Goal: Task Accomplishment & Management: Manage account settings

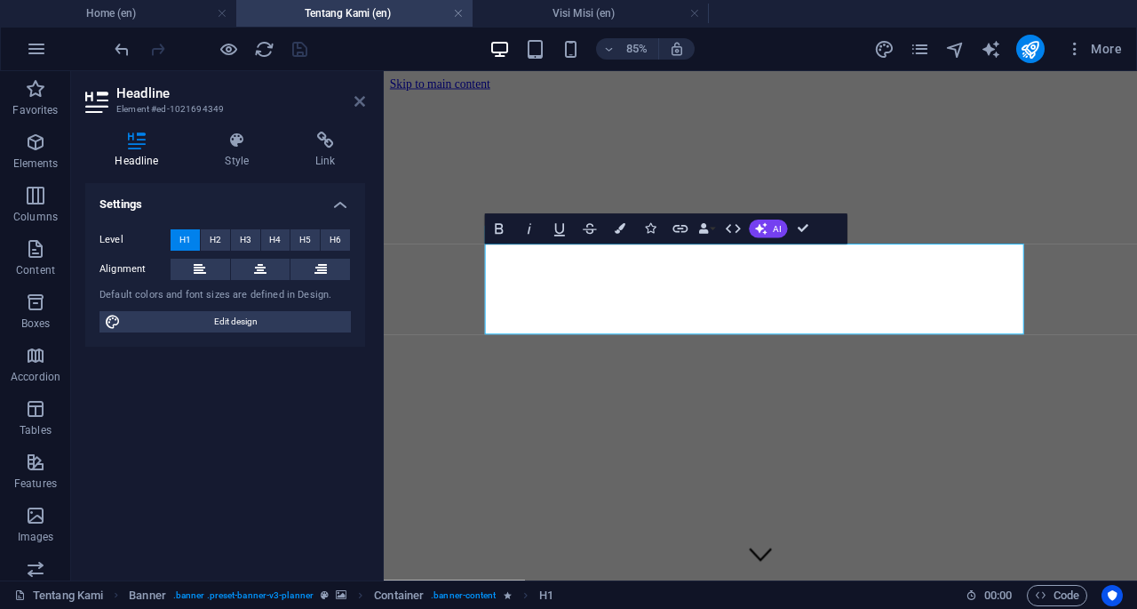
click at [359, 95] on icon at bounding box center [360, 101] width 11 height 14
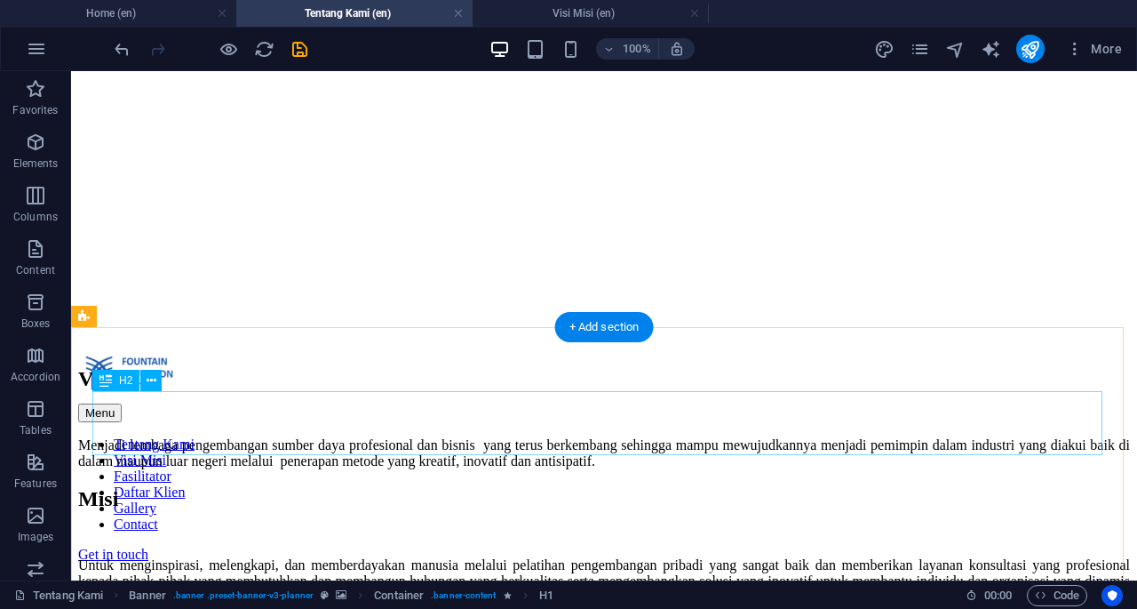
scroll to position [547, 0]
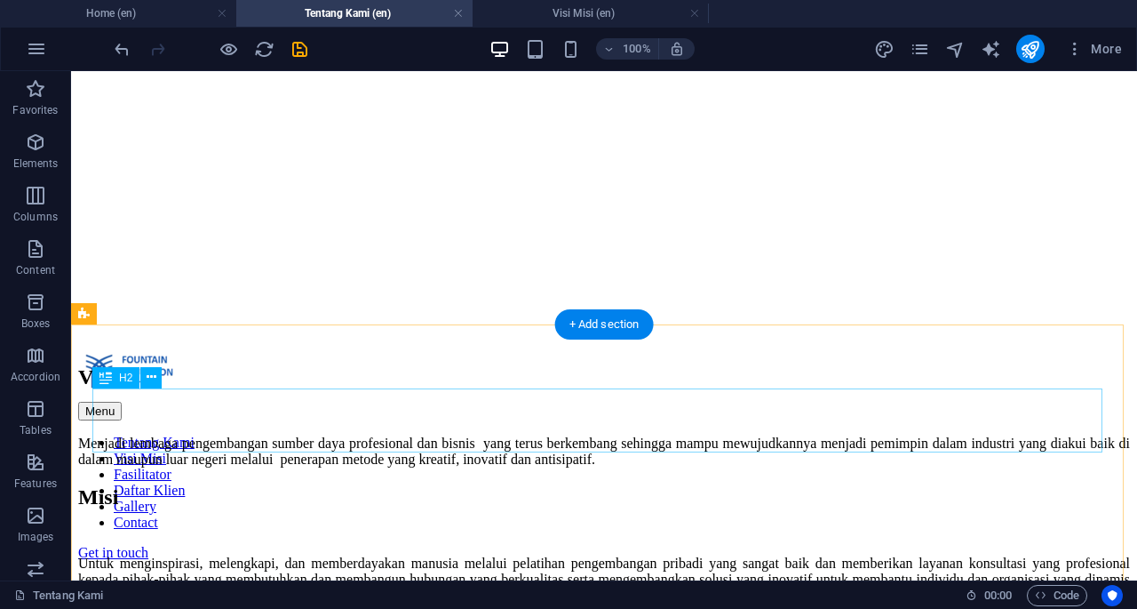
click at [300, 389] on div "Visi" at bounding box center [604, 377] width 1052 height 24
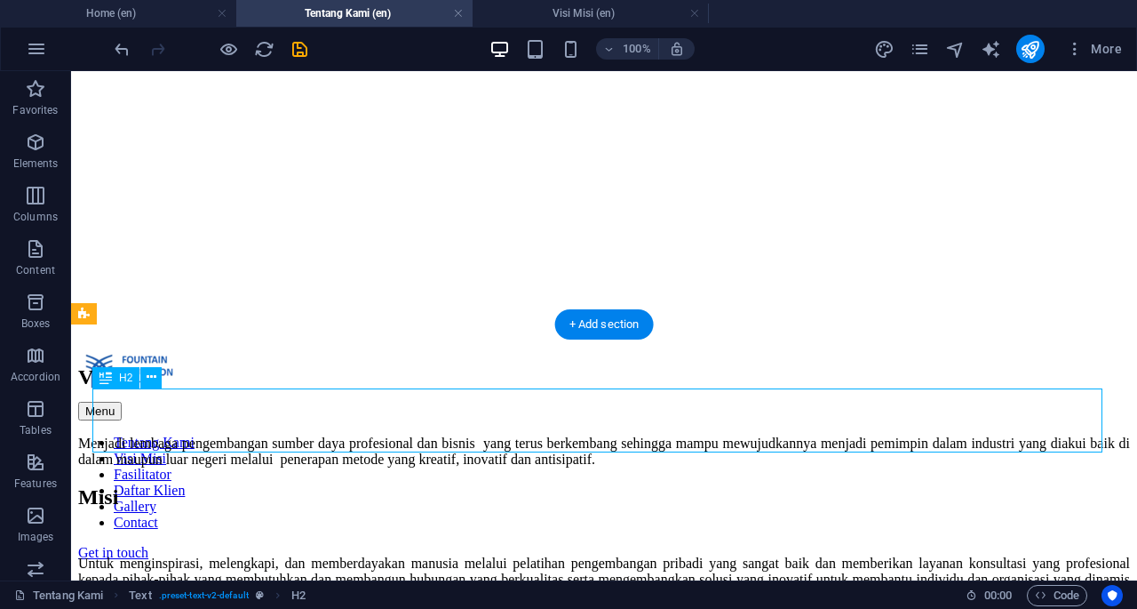
click at [226, 389] on div "Visi" at bounding box center [604, 377] width 1052 height 24
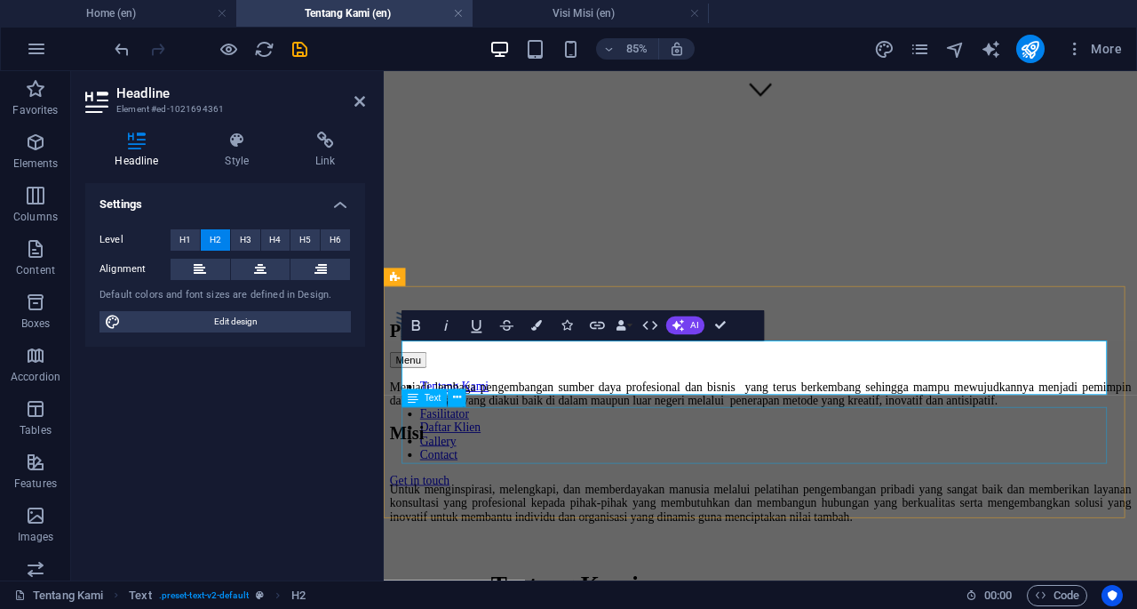
click at [580, 467] on div "Menjadi lembaga pengembangan sumber daya profesional dan bisnis yang terus berk…" at bounding box center [827, 451] width 873 height 32
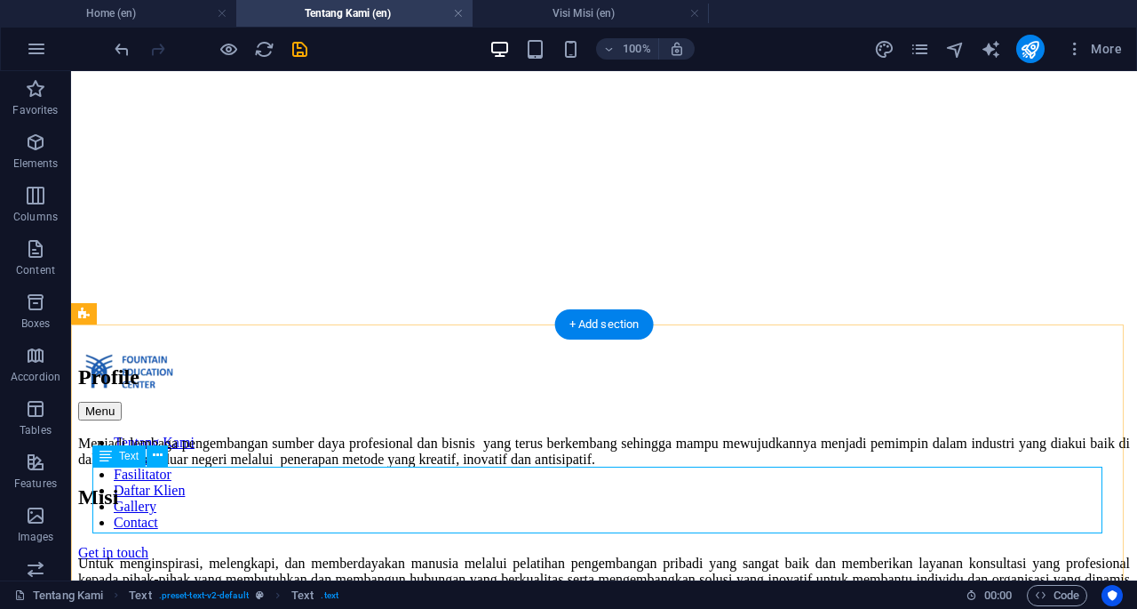
click at [498, 467] on div "Menjadi lembaga pengembangan sumber daya profesional dan bisnis yang terus berk…" at bounding box center [604, 451] width 1052 height 32
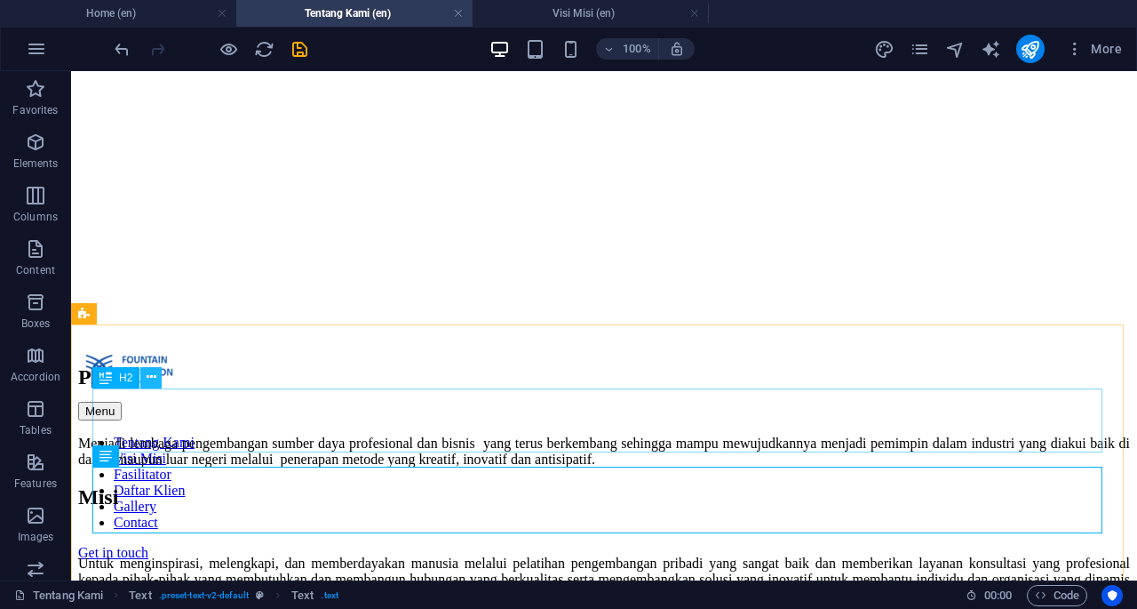
click at [148, 378] on icon at bounding box center [152, 377] width 10 height 19
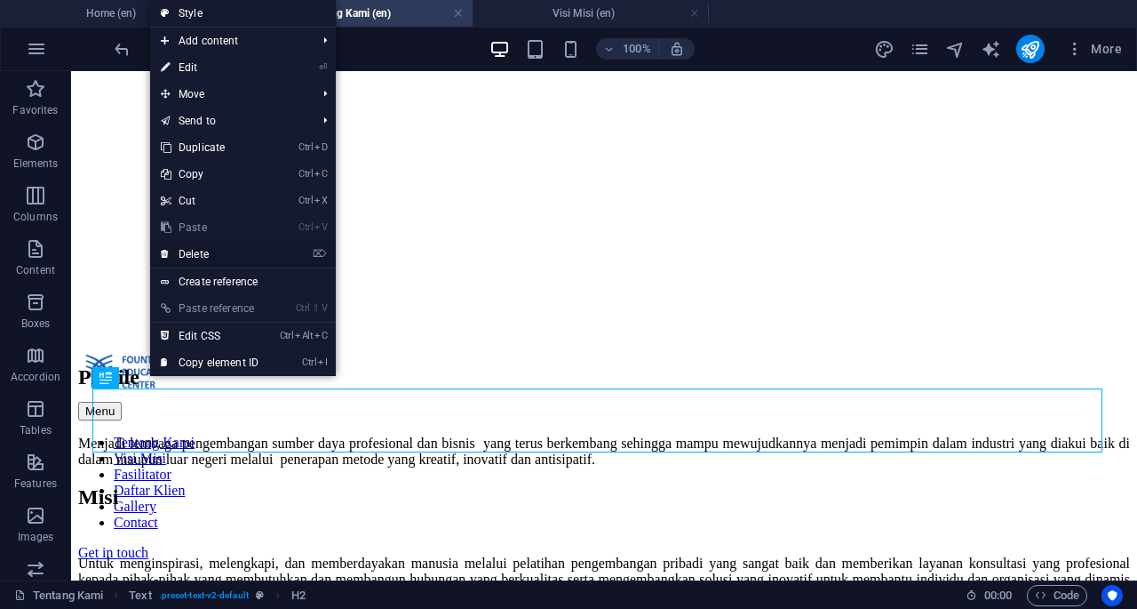
click at [219, 253] on link "⌦ Delete" at bounding box center [209, 254] width 119 height 27
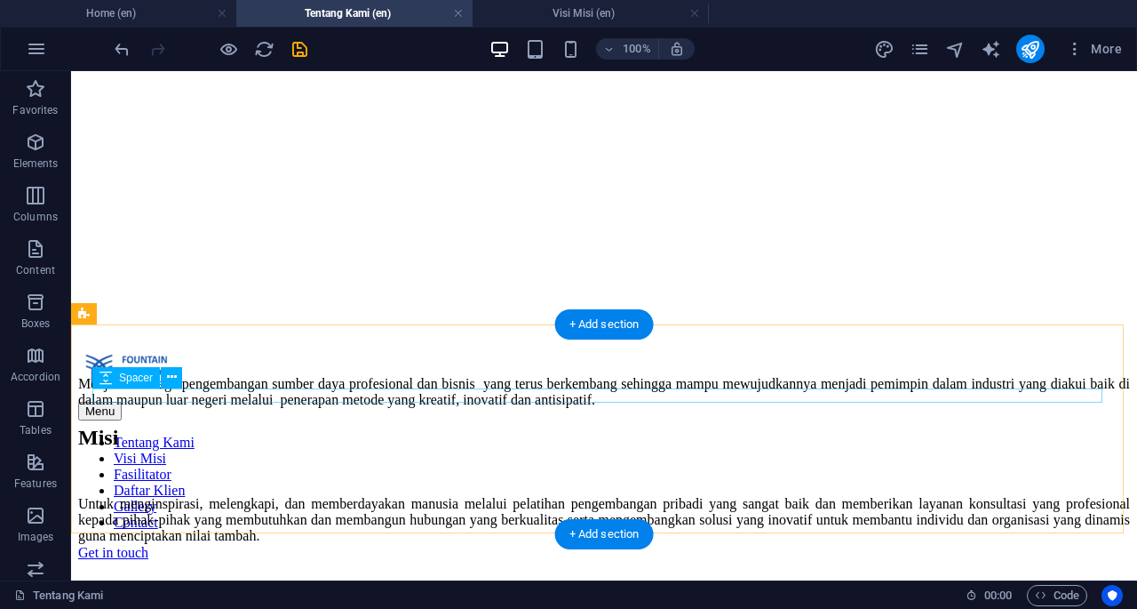
click at [359, 362] on div at bounding box center [604, 354] width 1052 height 14
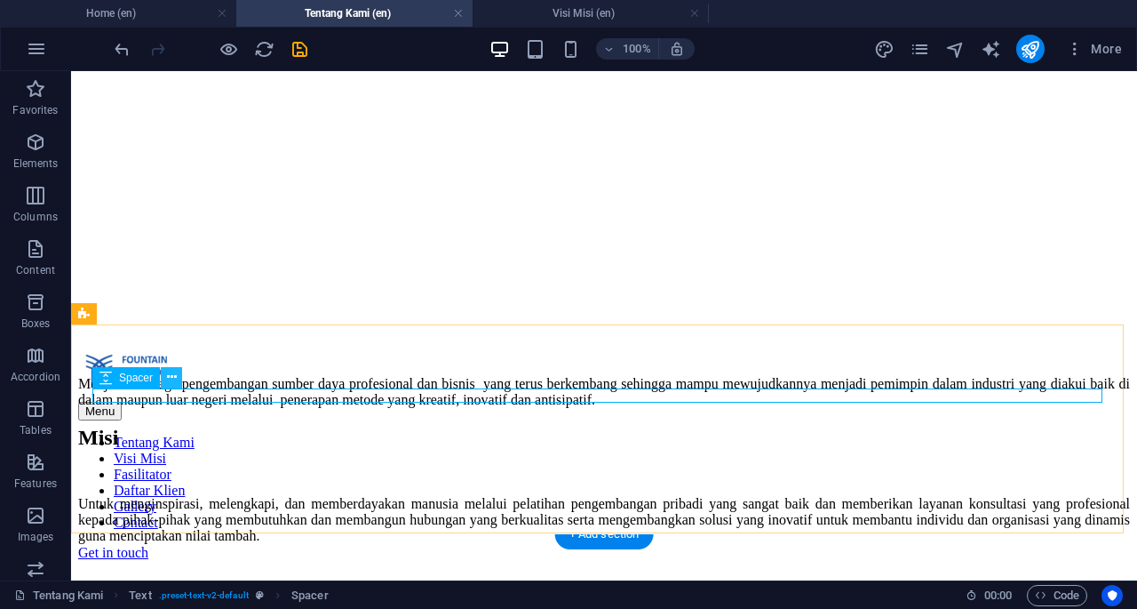
click at [172, 379] on icon at bounding box center [172, 377] width 10 height 19
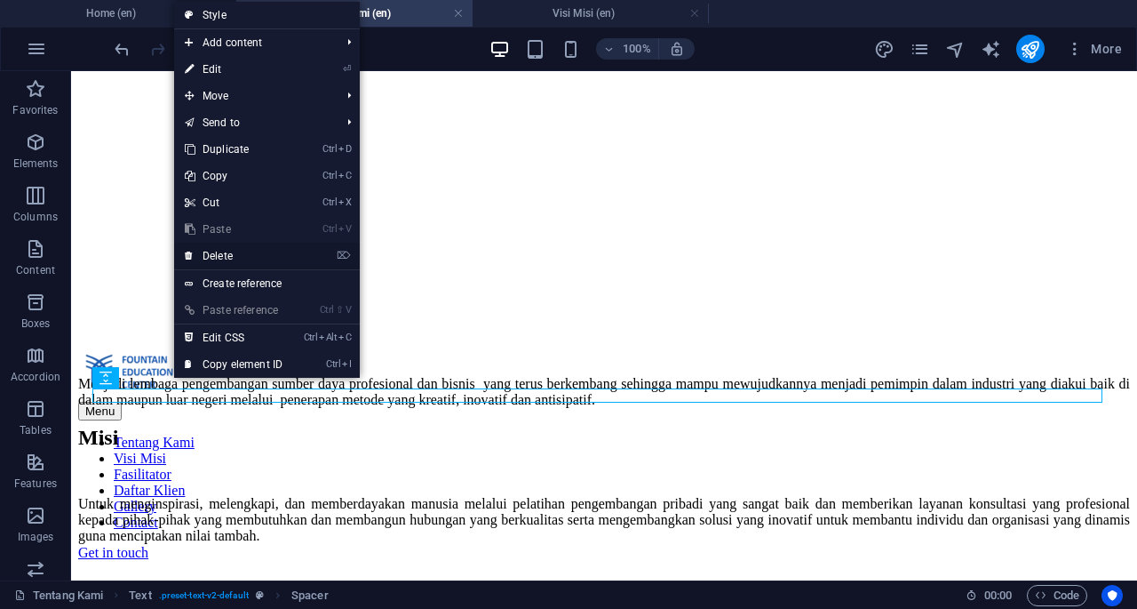
click at [256, 252] on link "⌦ Delete" at bounding box center [233, 256] width 119 height 27
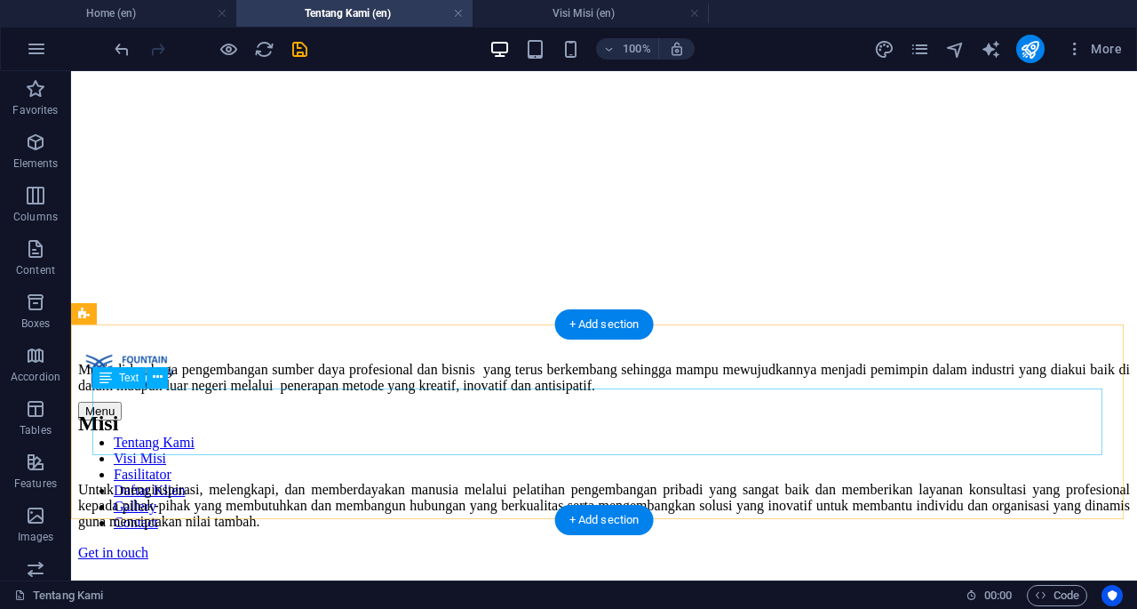
click at [264, 394] on div "Menjadi lembaga pengembangan sumber daya profesional dan bisnis yang terus berk…" at bounding box center [604, 378] width 1052 height 32
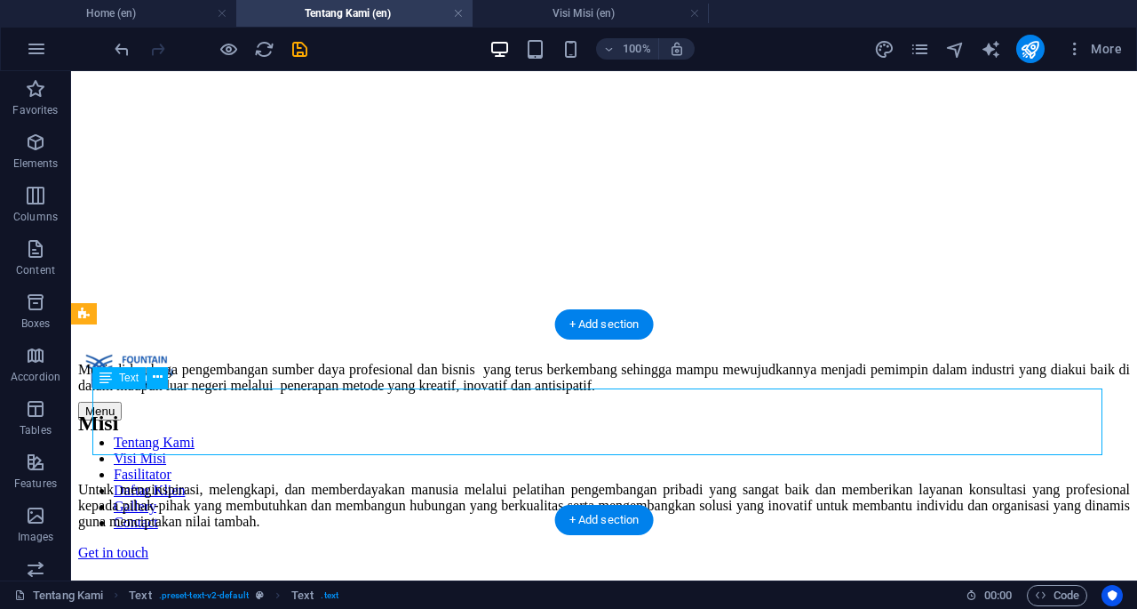
click at [264, 394] on div "Menjadi lembaga pengembangan sumber daya profesional dan bisnis yang terus berk…" at bounding box center [604, 378] width 1052 height 32
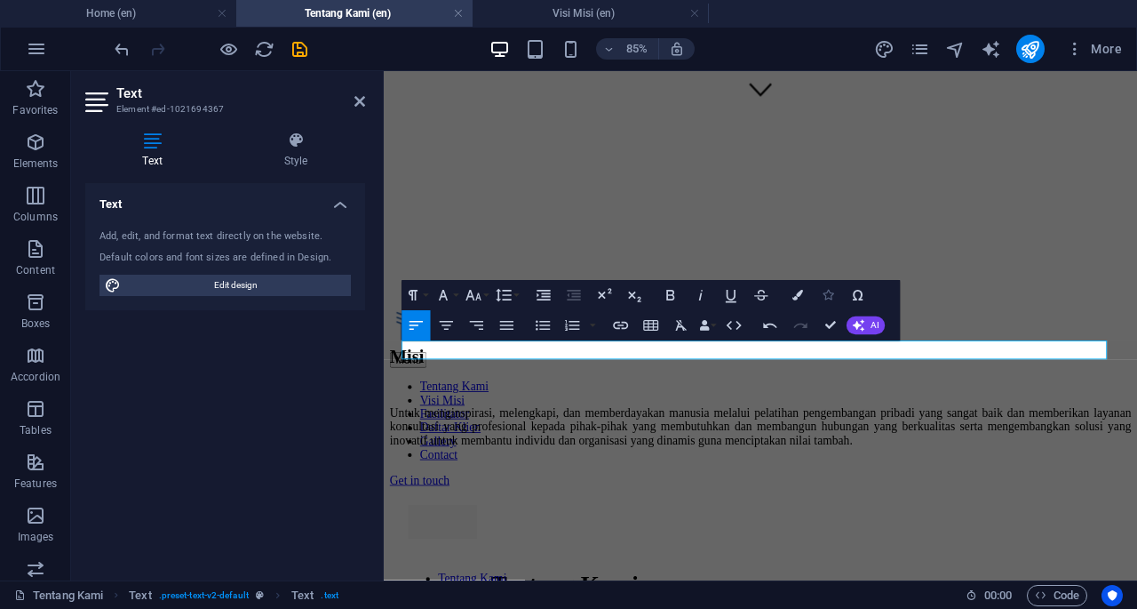
click at [834, 299] on icon "button" at bounding box center [828, 295] width 11 height 11
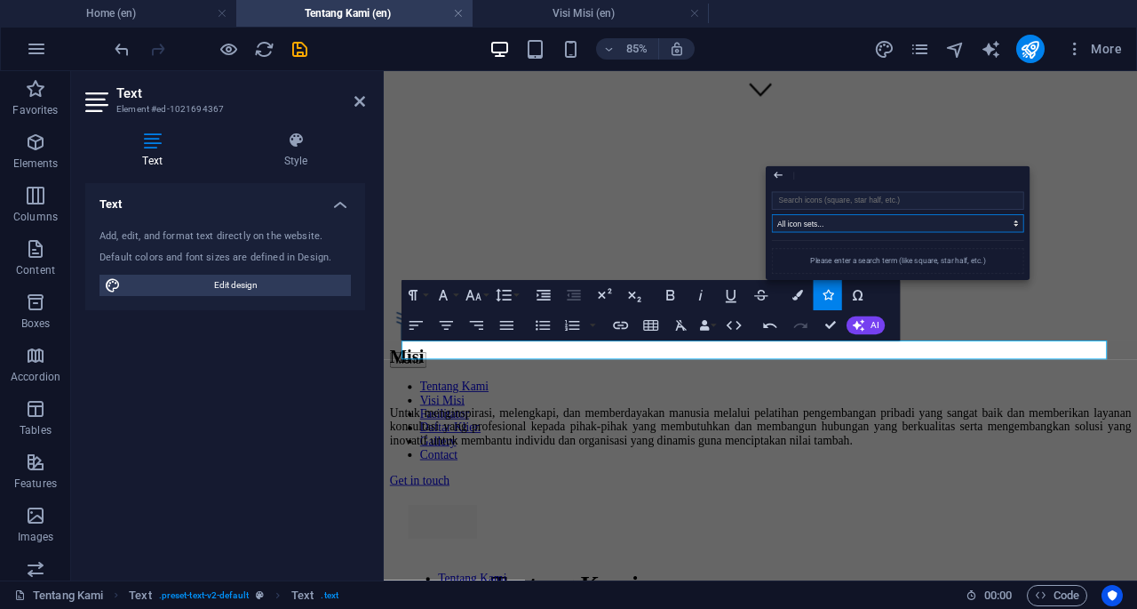
click at [971, 219] on select "All icon sets... IcoFont Ionicons FontAwesome Brands FontAwesome Duotone FontAw…" at bounding box center [898, 223] width 252 height 18
select select "ionicons"
click at [772, 215] on select "All icon sets... IcoFont Ionicons FontAwesome Brands FontAwesome Duotone FontAw…" at bounding box center [898, 223] width 252 height 18
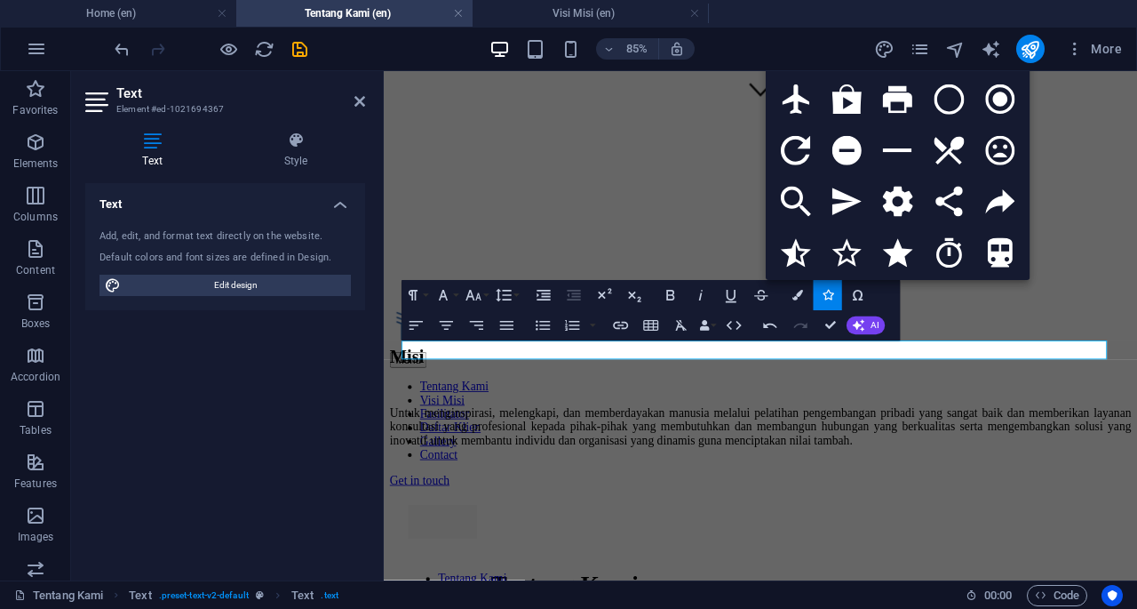
scroll to position [1153, 0]
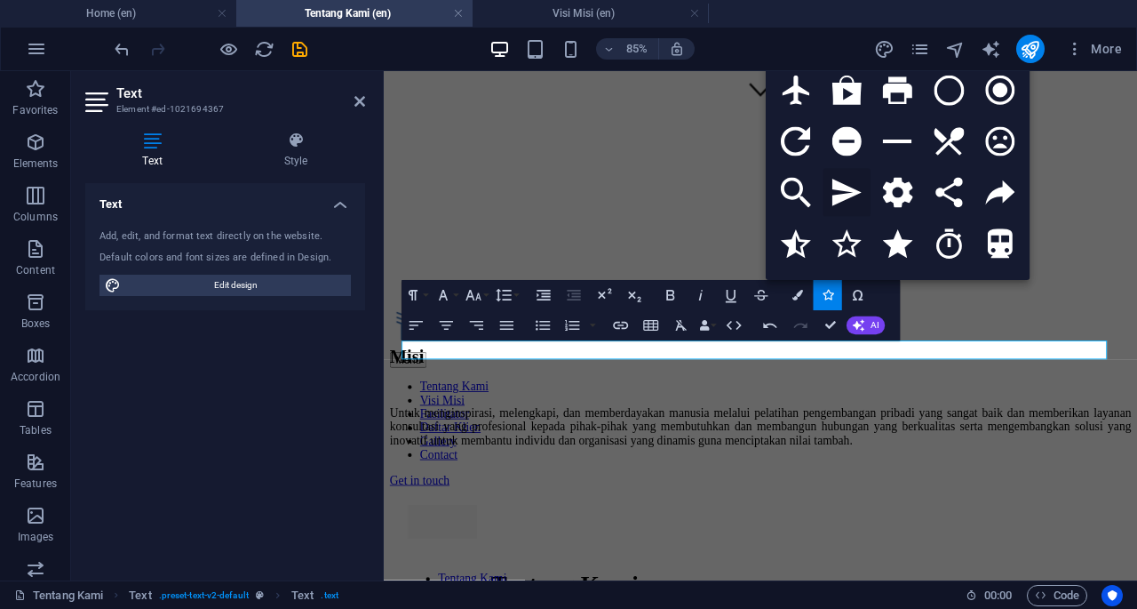
click at [846, 185] on icon at bounding box center [848, 194] width 30 height 28
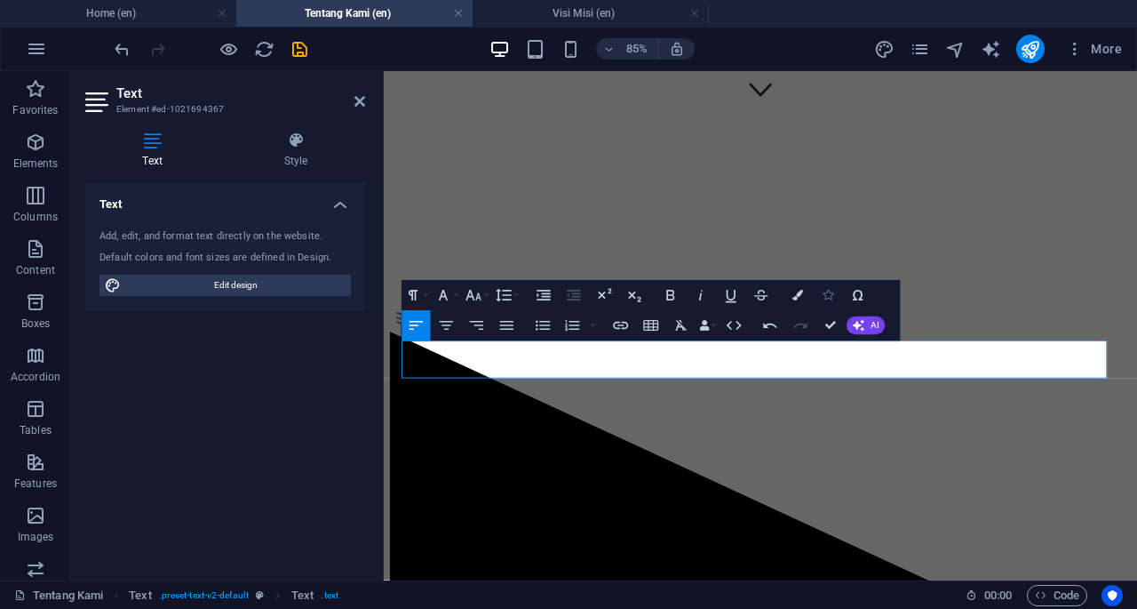
click at [826, 298] on icon "button" at bounding box center [828, 295] width 11 height 11
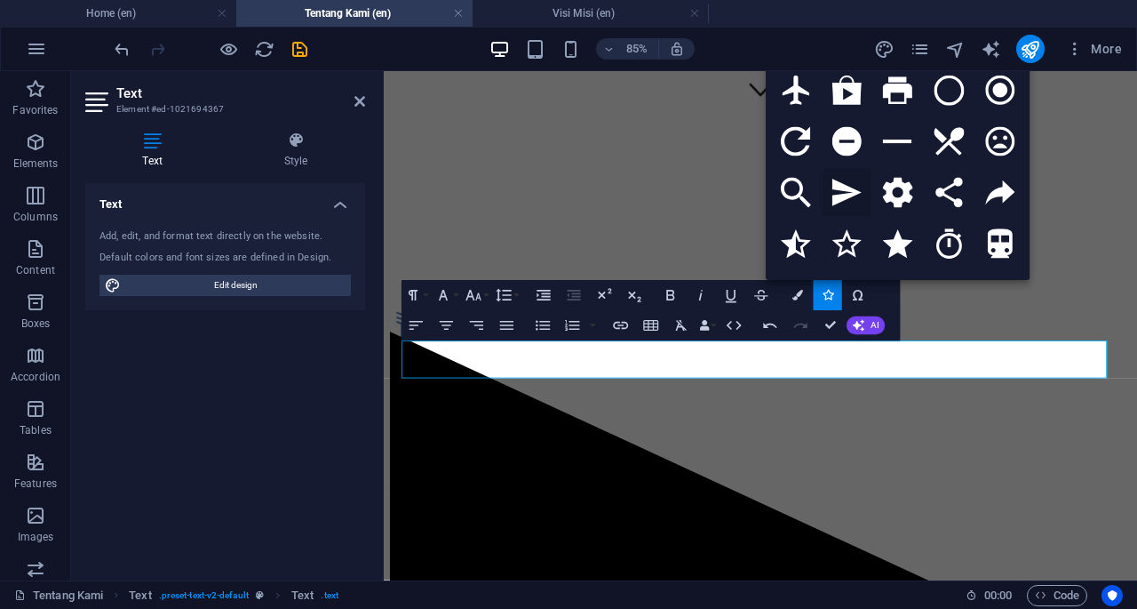
click at [839, 181] on icon at bounding box center [848, 194] width 30 height 28
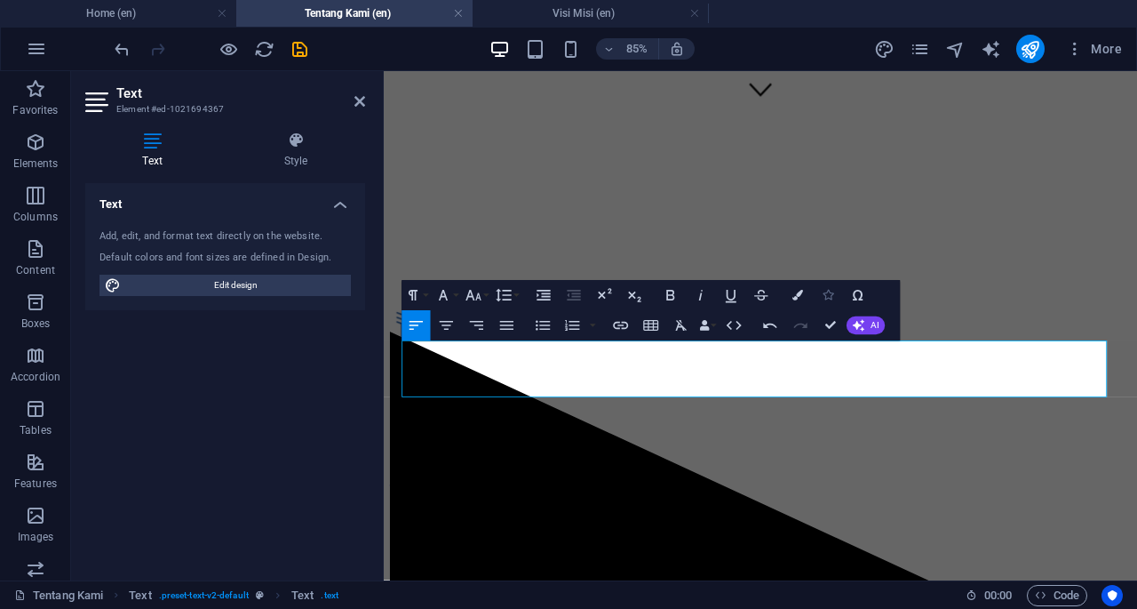
click at [828, 291] on icon "button" at bounding box center [828, 295] width 11 height 11
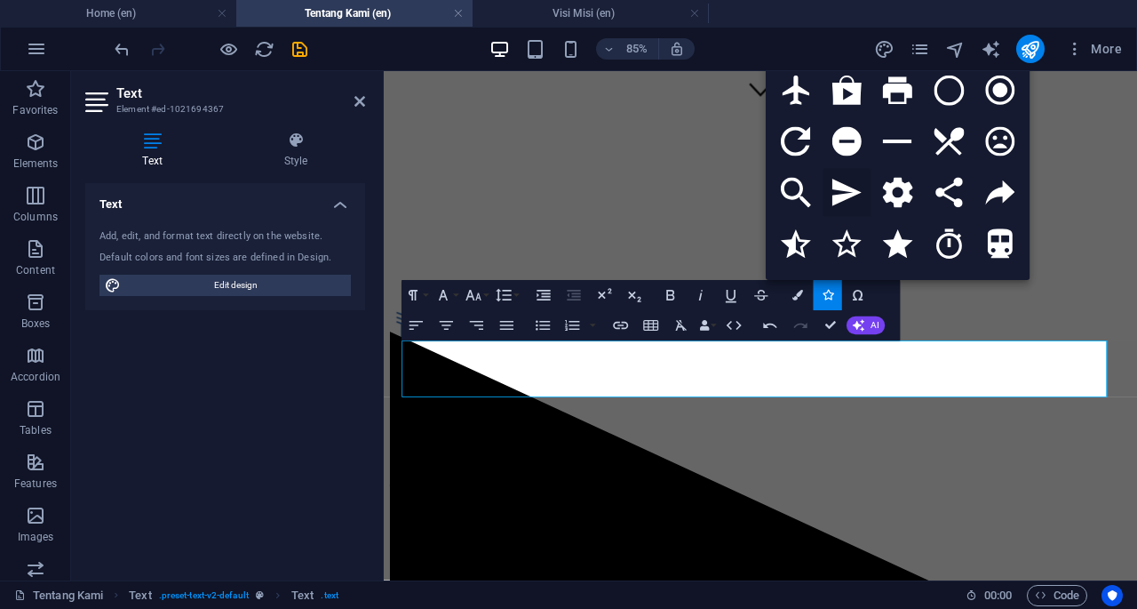
click at [842, 180] on icon at bounding box center [848, 194] width 30 height 28
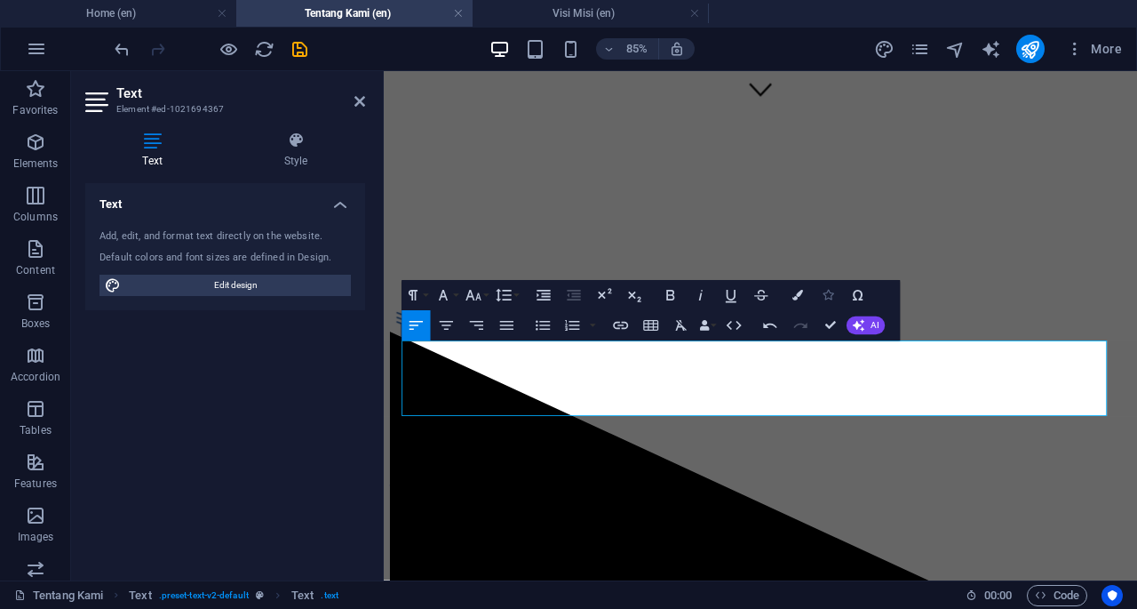
click at [832, 292] on icon "button" at bounding box center [828, 295] width 11 height 11
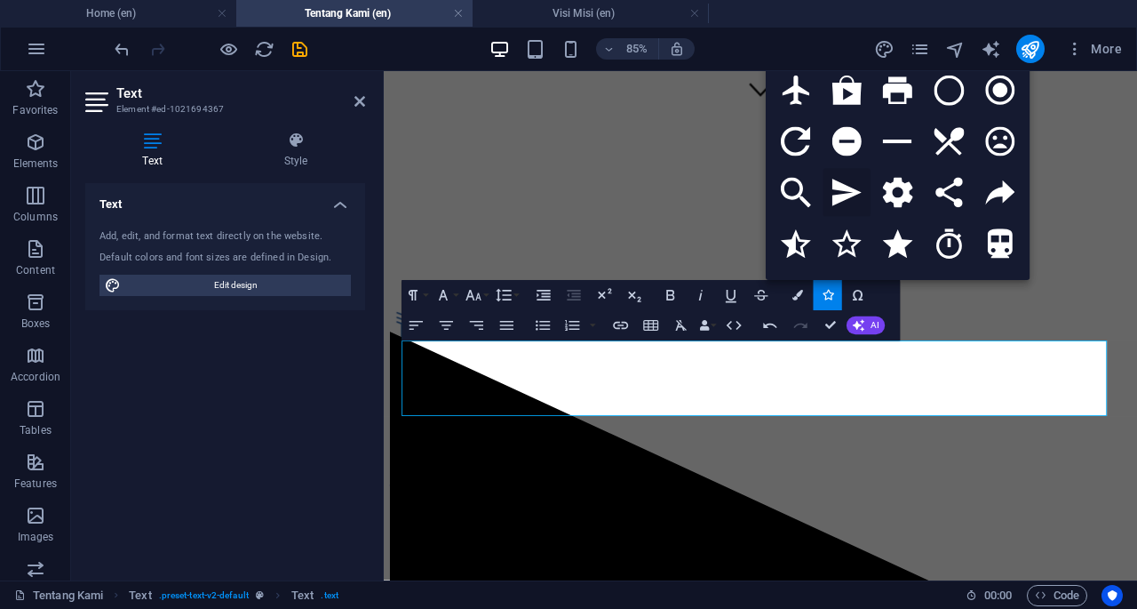
click at [850, 180] on icon at bounding box center [848, 194] width 30 height 28
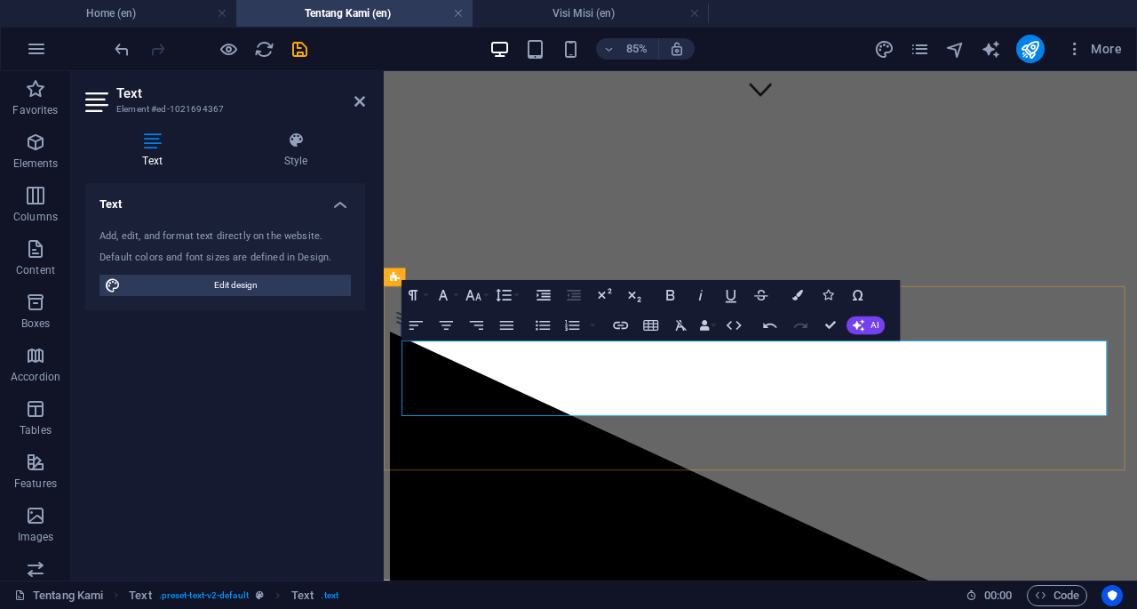
click at [365, 100] on aside "Text Element #ed-1021694367 Text Style Text Add, edit, and format text directly…" at bounding box center [227, 325] width 313 height 509
click at [361, 100] on icon at bounding box center [360, 101] width 11 height 14
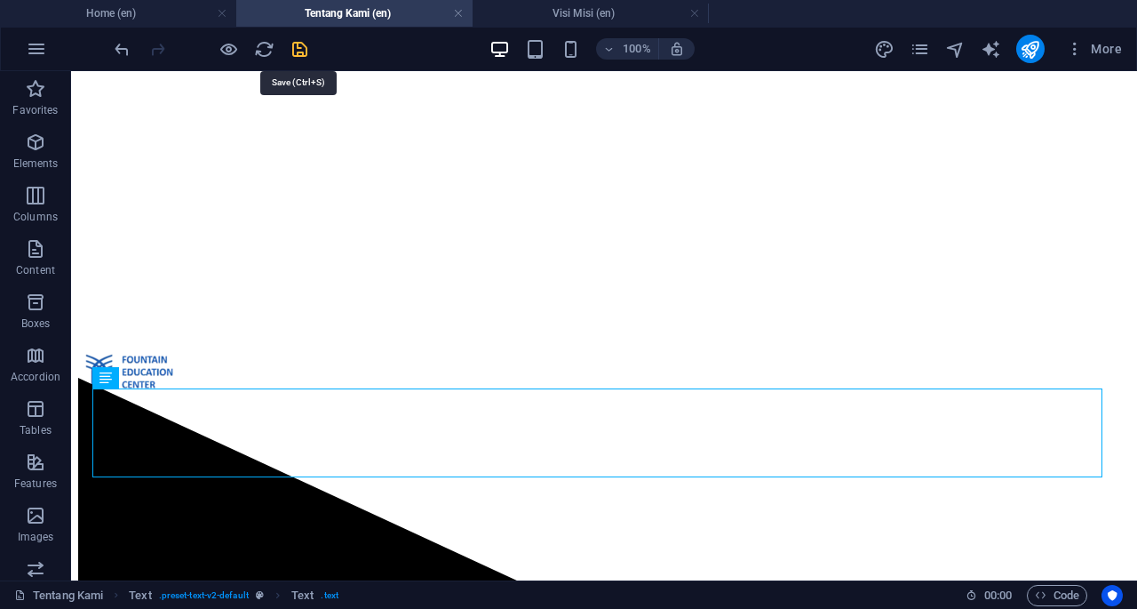
click at [308, 47] on icon "save" at bounding box center [300, 49] width 20 height 20
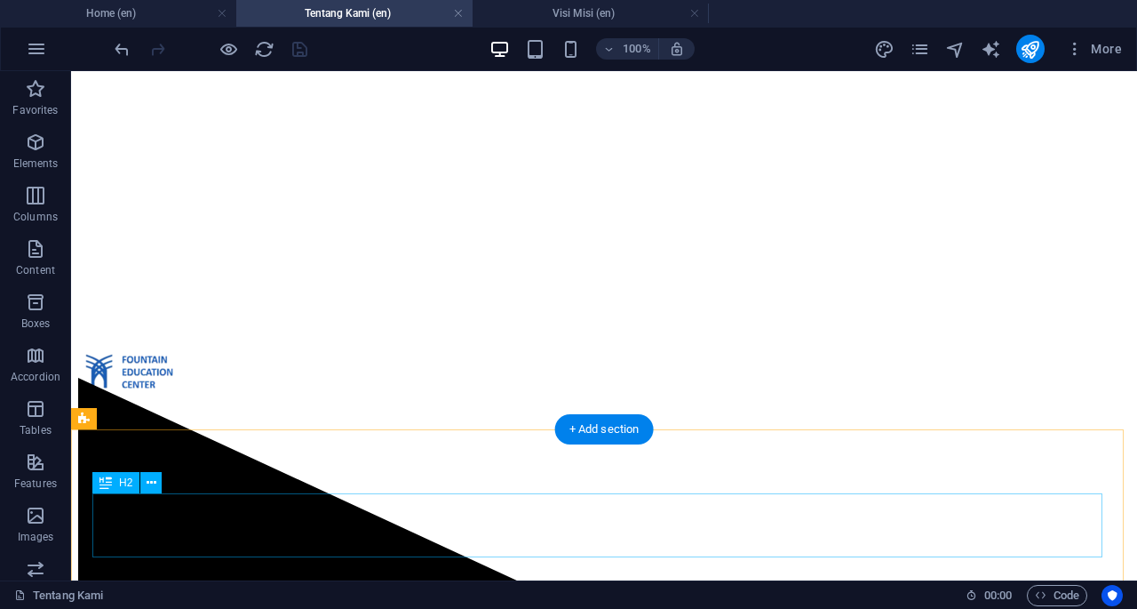
scroll to position [738, 0]
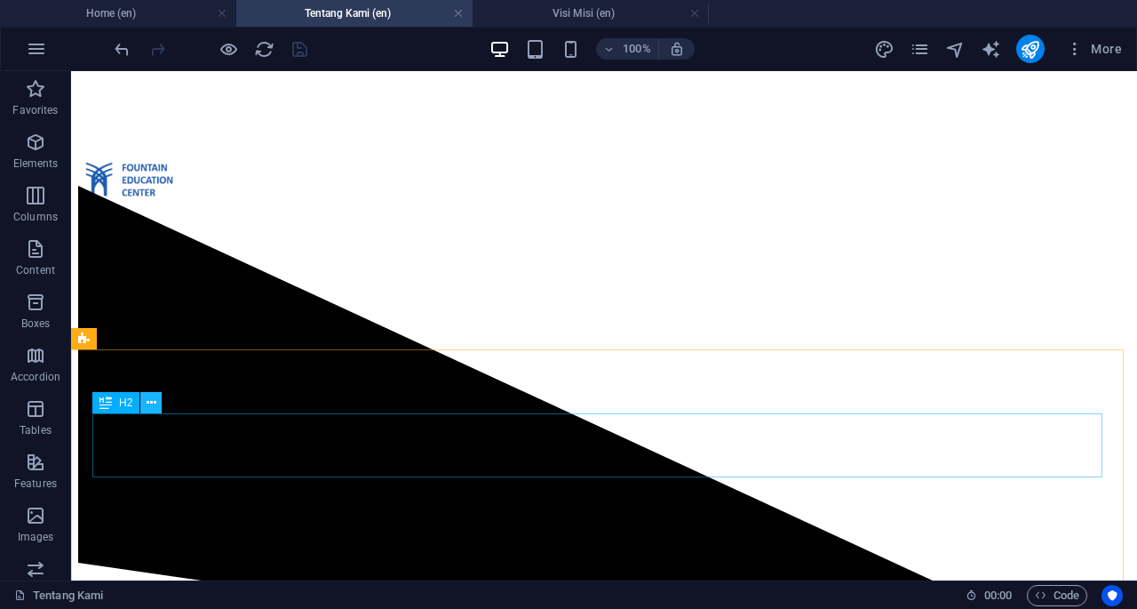
click at [157, 406] on button at bounding box center [150, 402] width 21 height 21
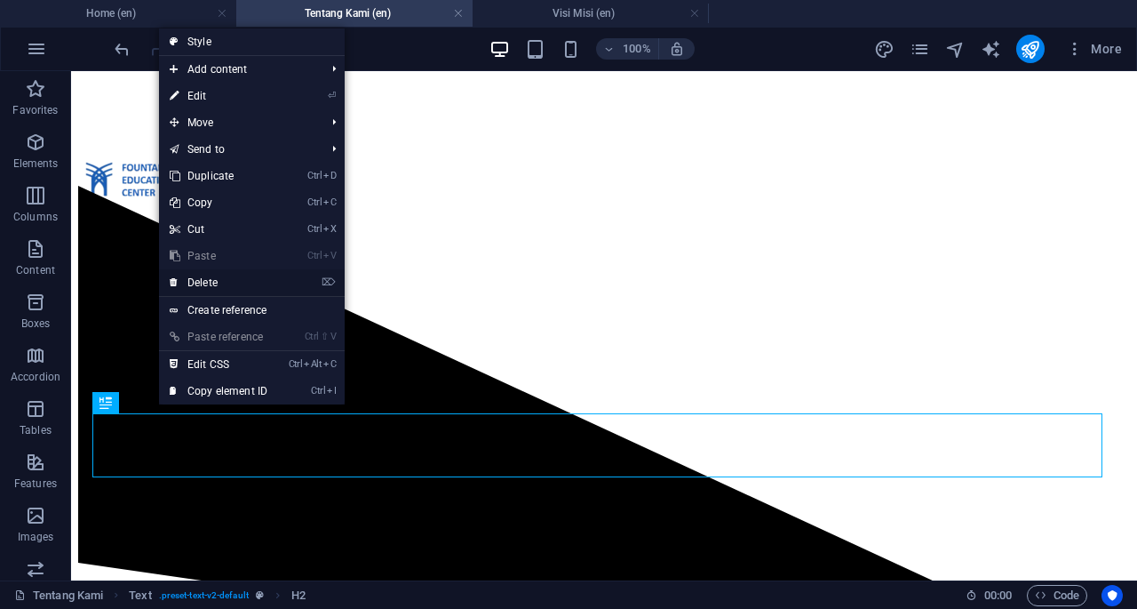
click at [217, 282] on link "⌦ Delete" at bounding box center [218, 282] width 119 height 27
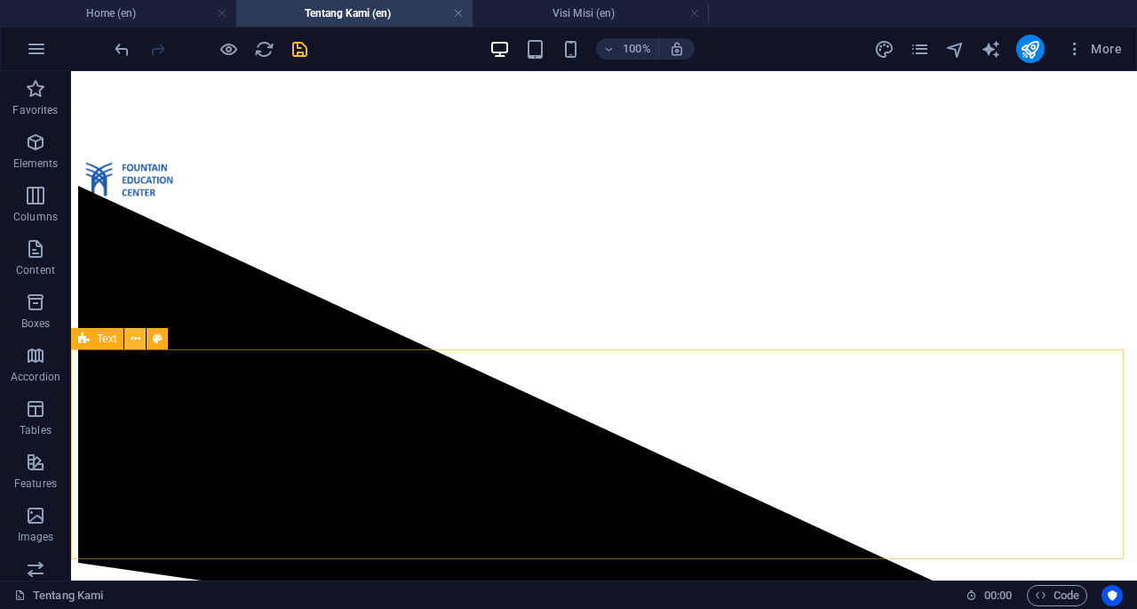
click at [137, 341] on icon at bounding box center [136, 339] width 10 height 19
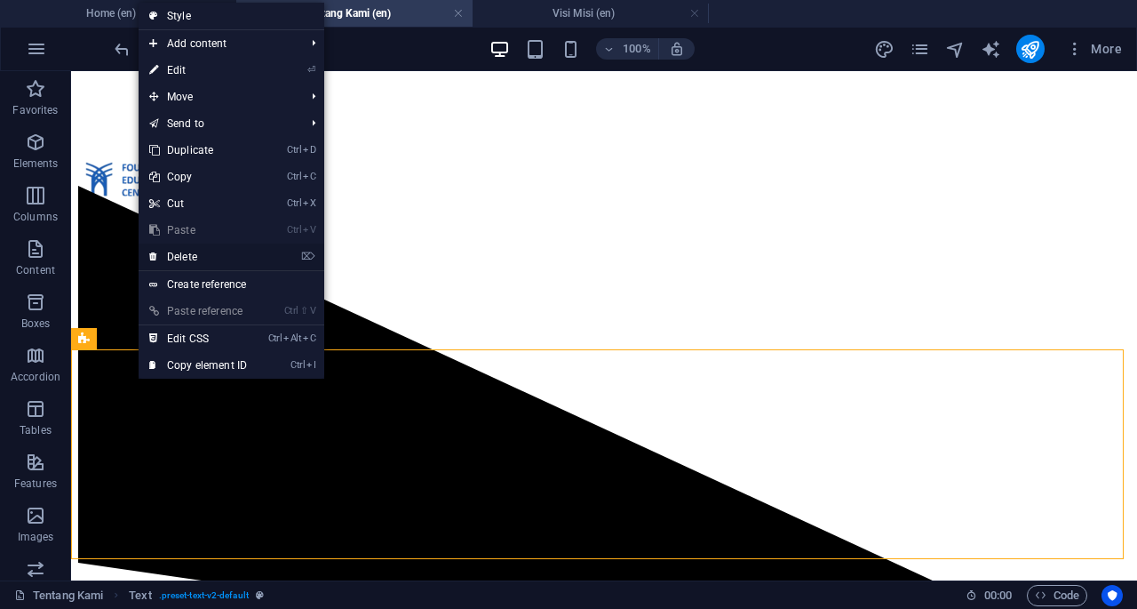
click at [197, 256] on link "⌦ Delete" at bounding box center [198, 256] width 119 height 27
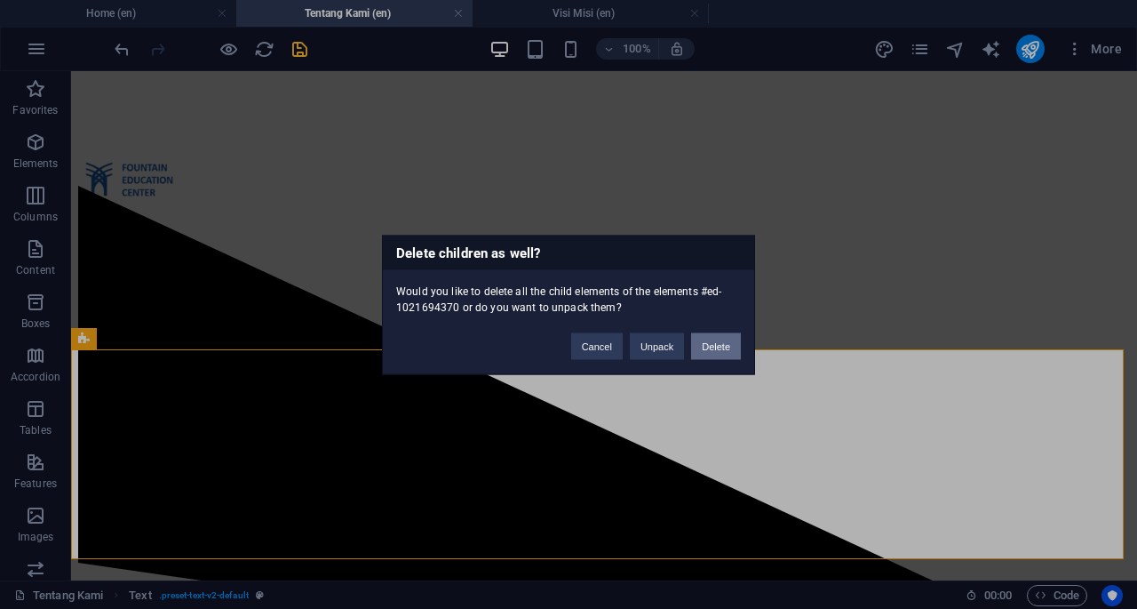
click at [726, 352] on button "Delete" at bounding box center [716, 345] width 50 height 27
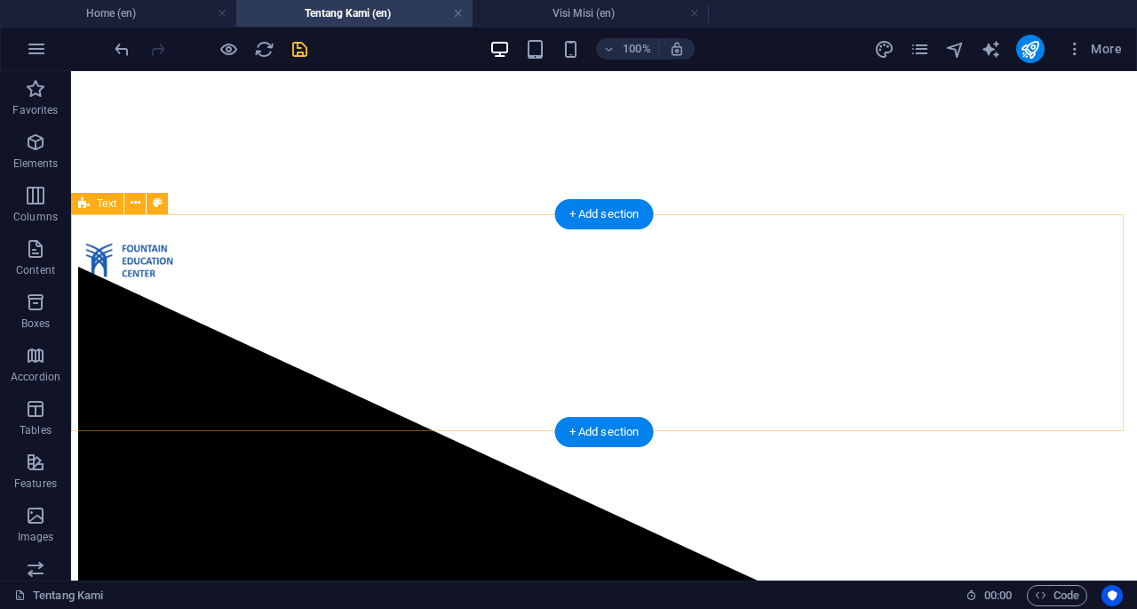
scroll to position [657, 0]
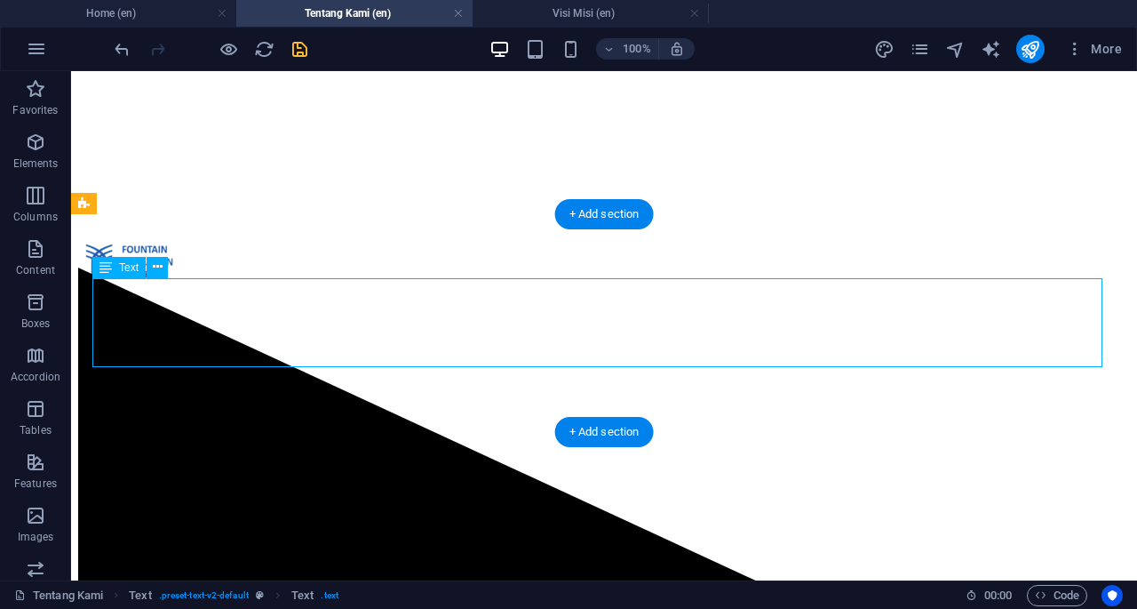
drag, startPoint x: 116, startPoint y: 310, endPoint x: 181, endPoint y: 317, distance: 66.1
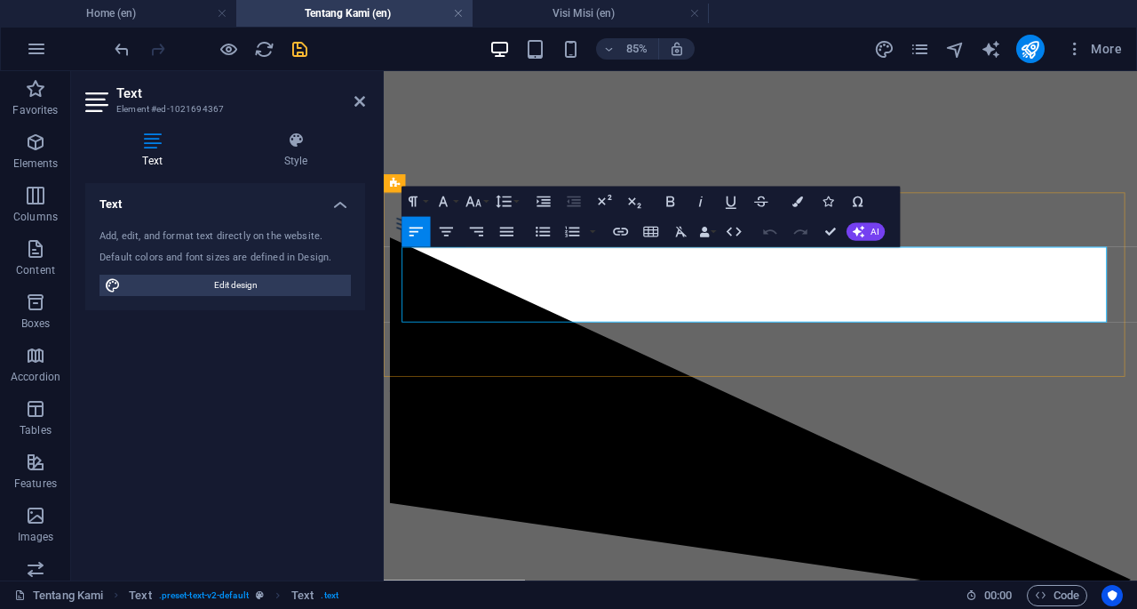
drag, startPoint x: 428, startPoint y: 309, endPoint x: 515, endPoint y: 320, distance: 86.9
click at [622, 223] on icon "button" at bounding box center [621, 232] width 18 height 18
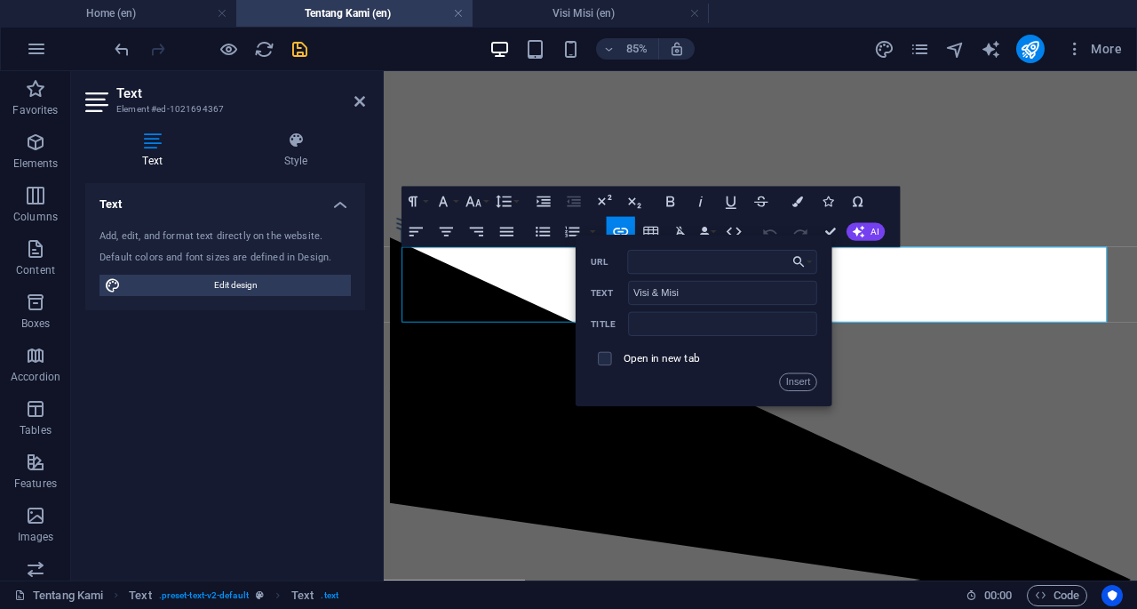
click at [366, 100] on aside "Text Element #ed-1021694367 Text Style Text Add, edit, and format text directly…" at bounding box center [227, 325] width 313 height 509
click at [358, 100] on icon at bounding box center [360, 101] width 11 height 14
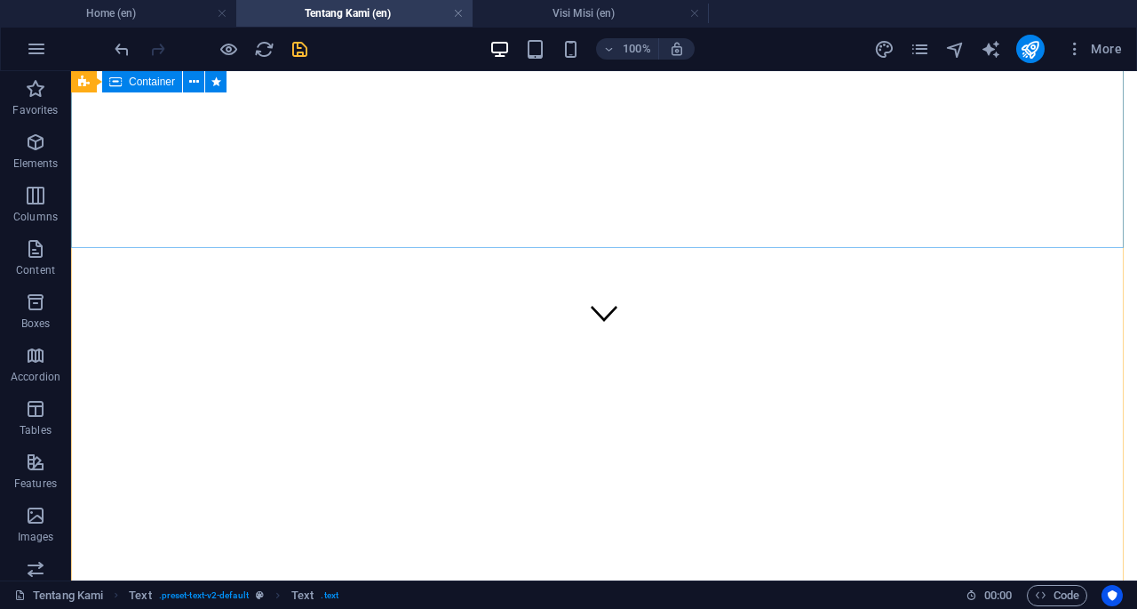
scroll to position [78, 0]
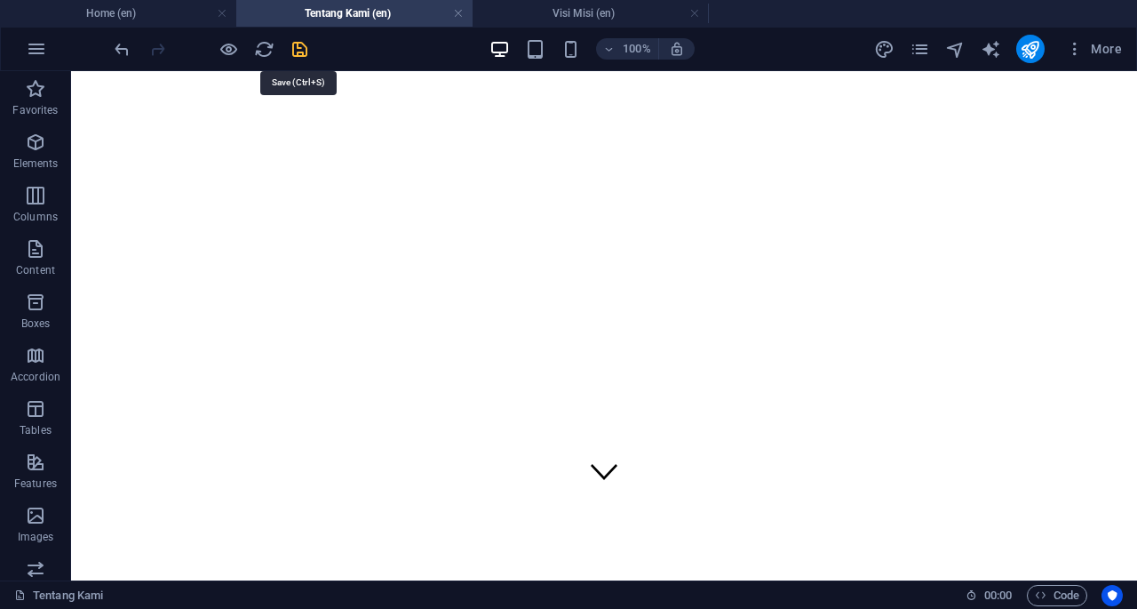
click at [307, 49] on icon "save" at bounding box center [300, 49] width 20 height 20
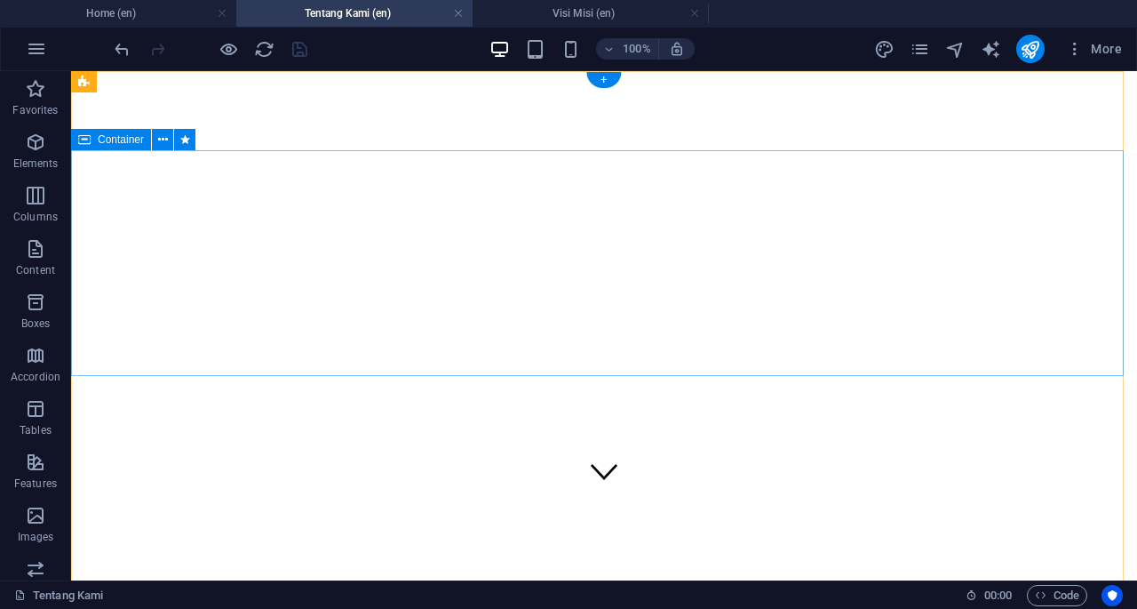
scroll to position [0, 0]
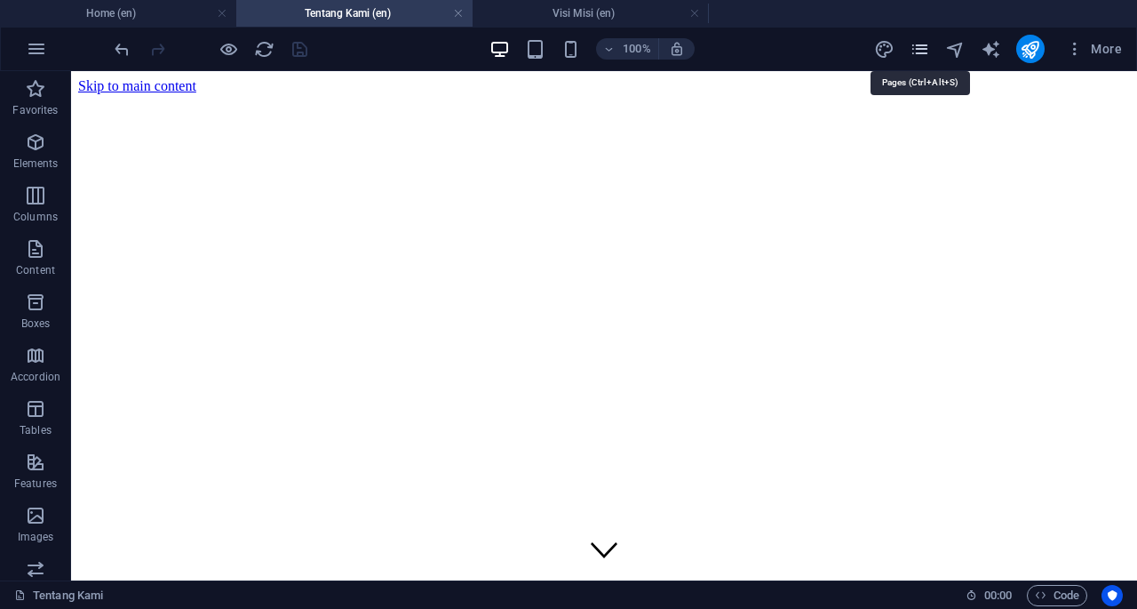
click at [922, 50] on icon "pages" at bounding box center [920, 49] width 20 height 20
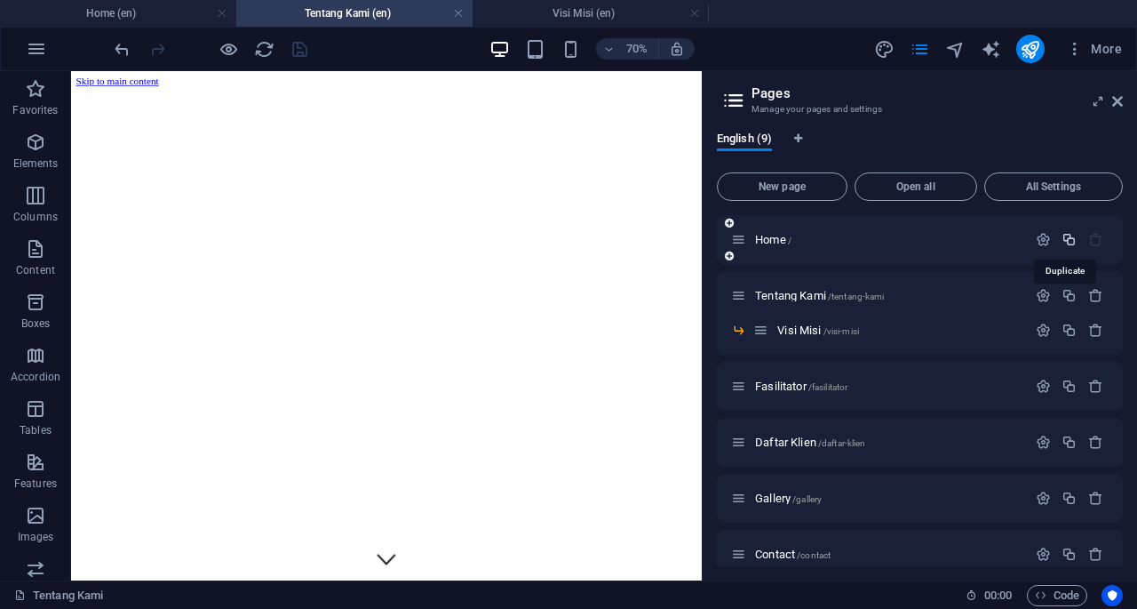
click at [1068, 237] on icon "button" at bounding box center [1069, 239] width 15 height 15
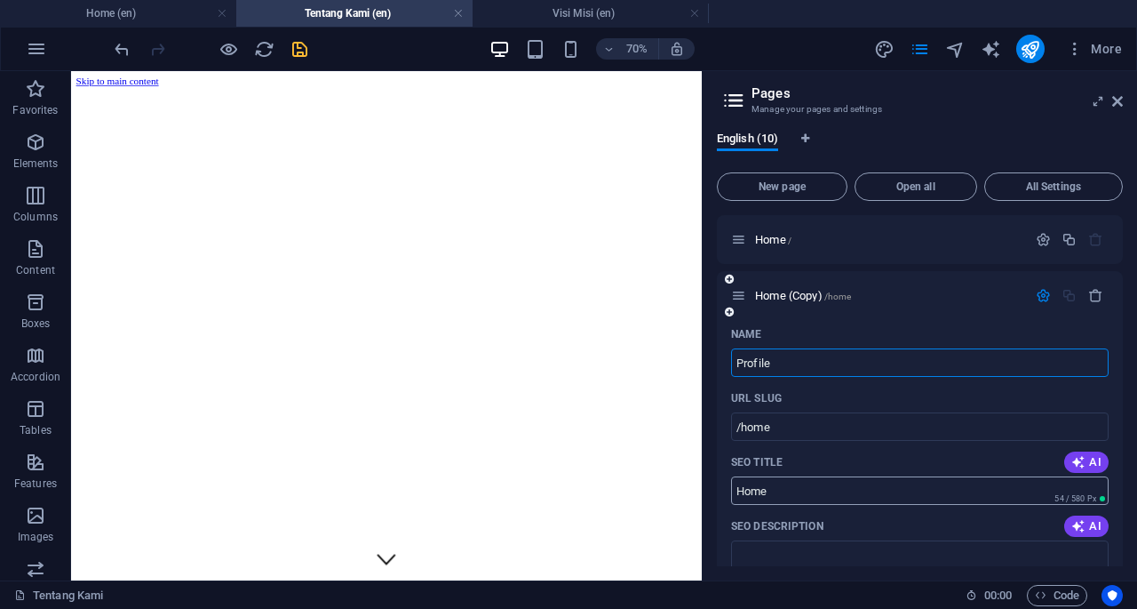
click at [814, 433] on input "/home" at bounding box center [920, 426] width 378 height 28
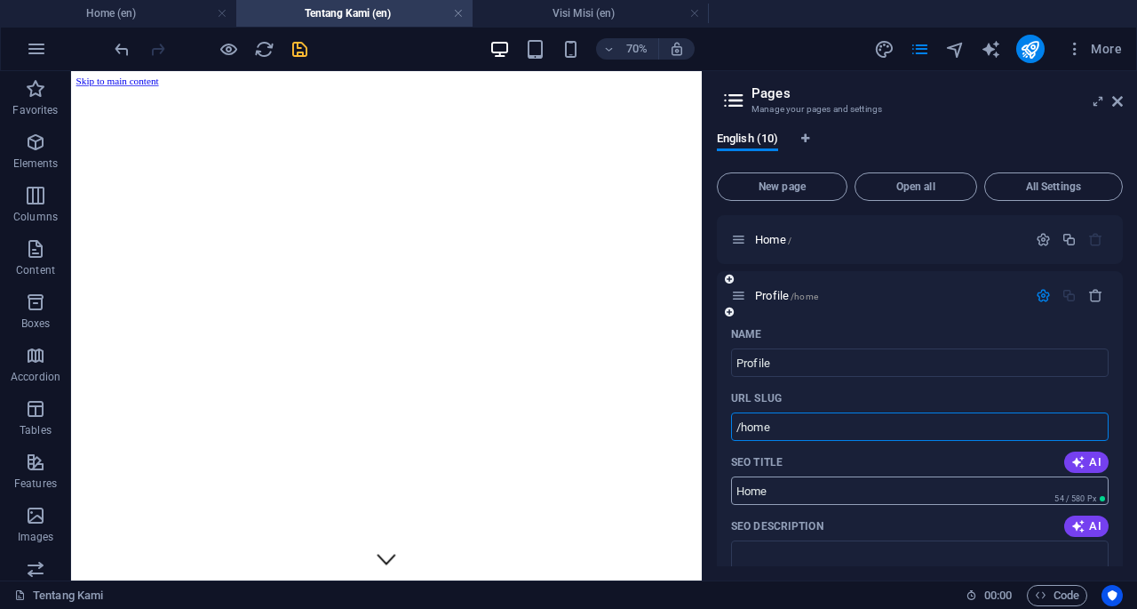
type input "Profile"
click at [808, 365] on input "Profile" at bounding box center [920, 362] width 378 height 28
click at [785, 424] on input "/home" at bounding box center [920, 426] width 378 height 28
click at [1043, 297] on icon "button" at bounding box center [1043, 295] width 15 height 15
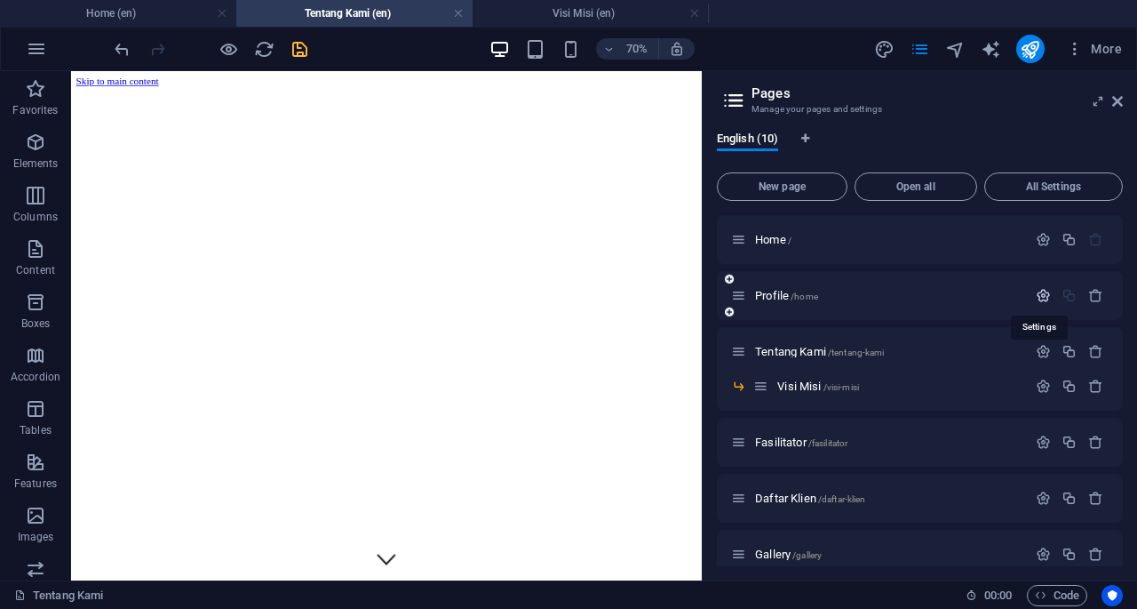
click at [1043, 297] on icon "button" at bounding box center [1043, 295] width 15 height 15
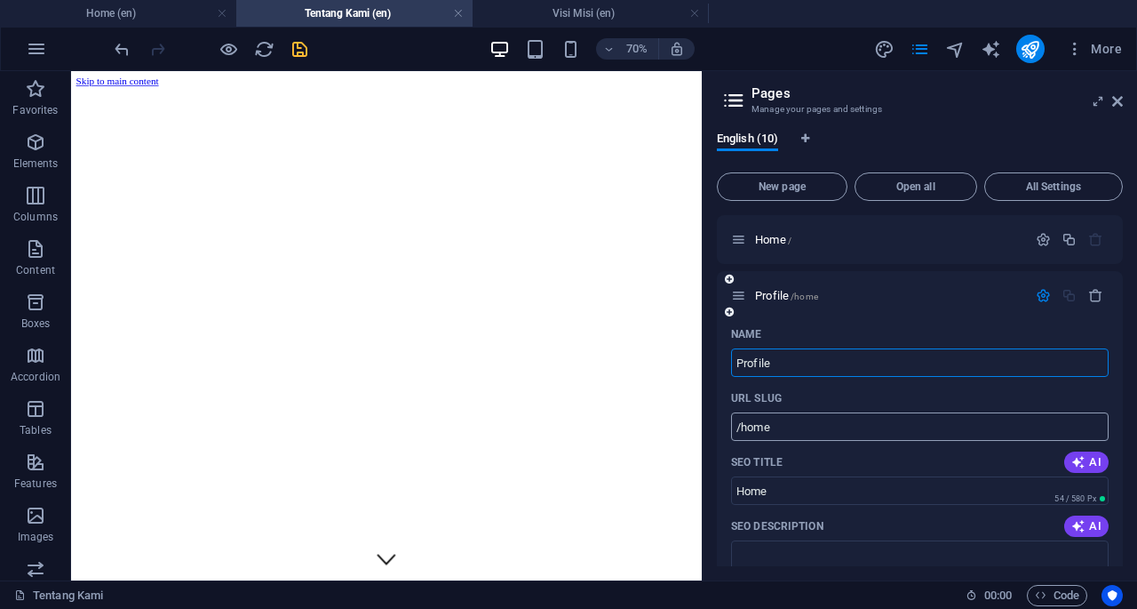
click at [809, 431] on input "/home" at bounding box center [920, 426] width 378 height 28
click at [798, 491] on input "Home" at bounding box center [920, 490] width 378 height 28
type input "/profile"
drag, startPoint x: 876, startPoint y: 558, endPoint x: 967, endPoint y: 662, distance: 137.9
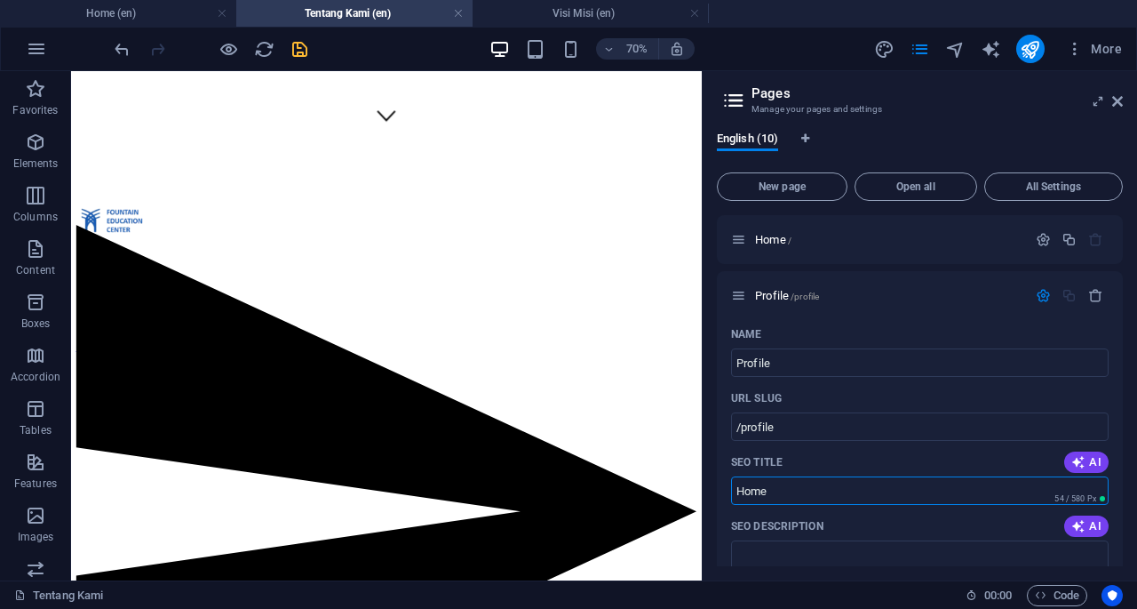
scroll to position [636, 0]
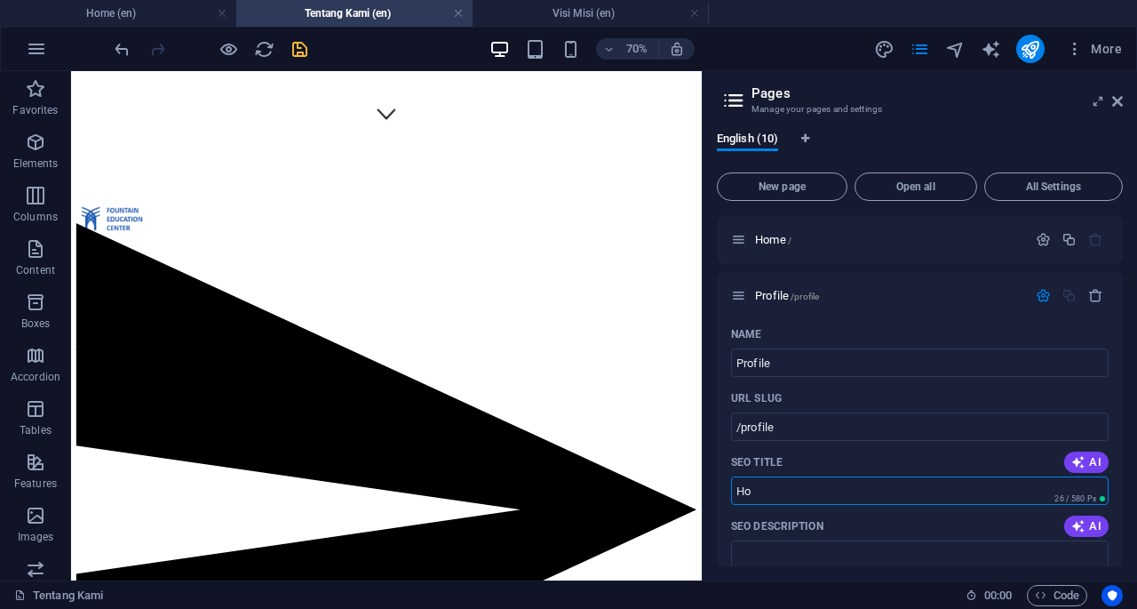
type input "H"
type input "Profile"
click at [1040, 295] on icon "button" at bounding box center [1043, 295] width 15 height 15
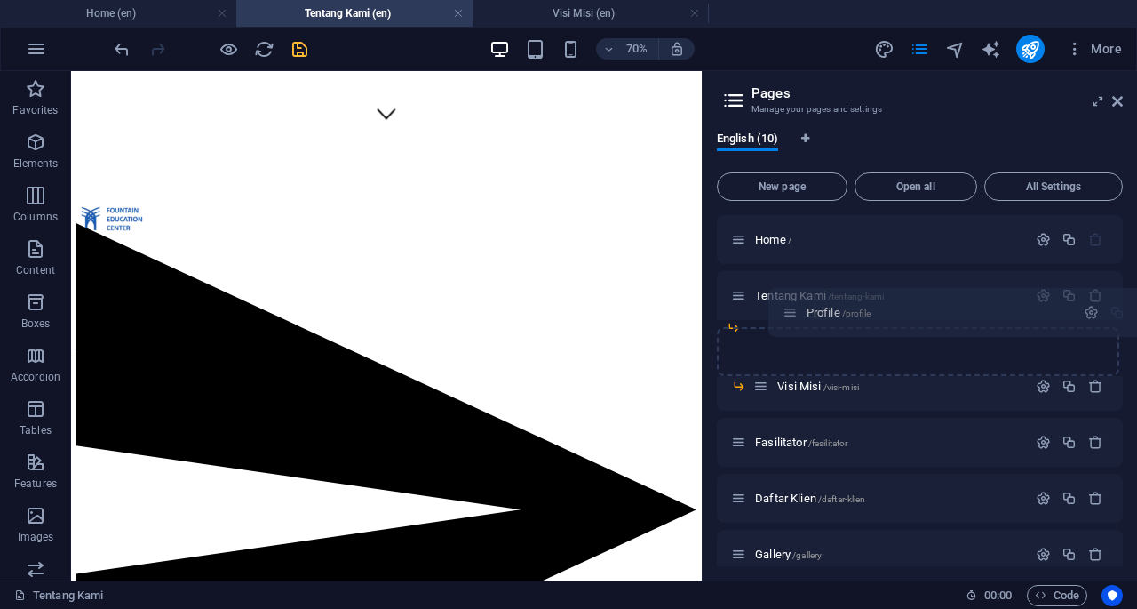
drag, startPoint x: 739, startPoint y: 299, endPoint x: 796, endPoint y: 325, distance: 62.4
click at [796, 325] on div "Home / Profile /profile [PERSON_NAME] /tentang-[PERSON_NAME] Misi /visi-misi Fa…" at bounding box center [920, 452] width 406 height 475
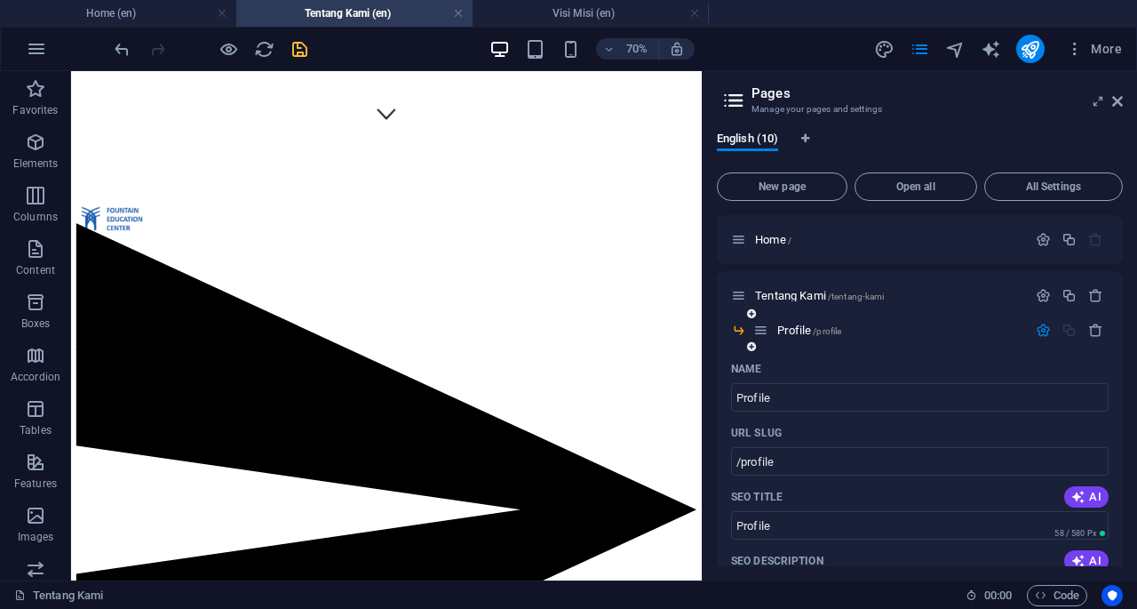
click at [1036, 330] on icon "button" at bounding box center [1043, 330] width 15 height 15
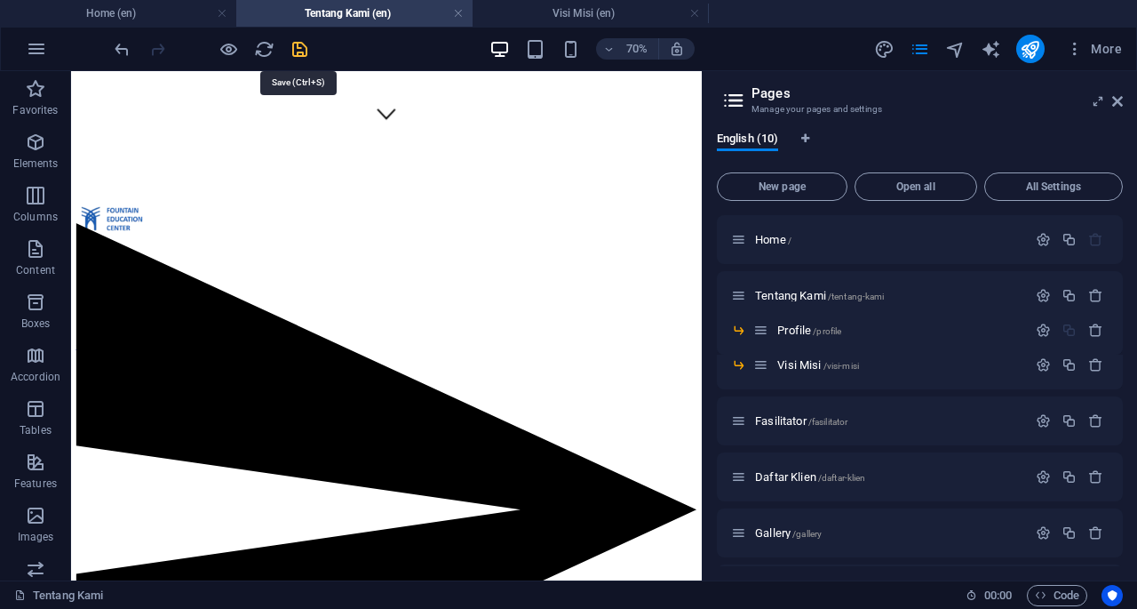
click at [304, 45] on icon "save" at bounding box center [300, 49] width 20 height 20
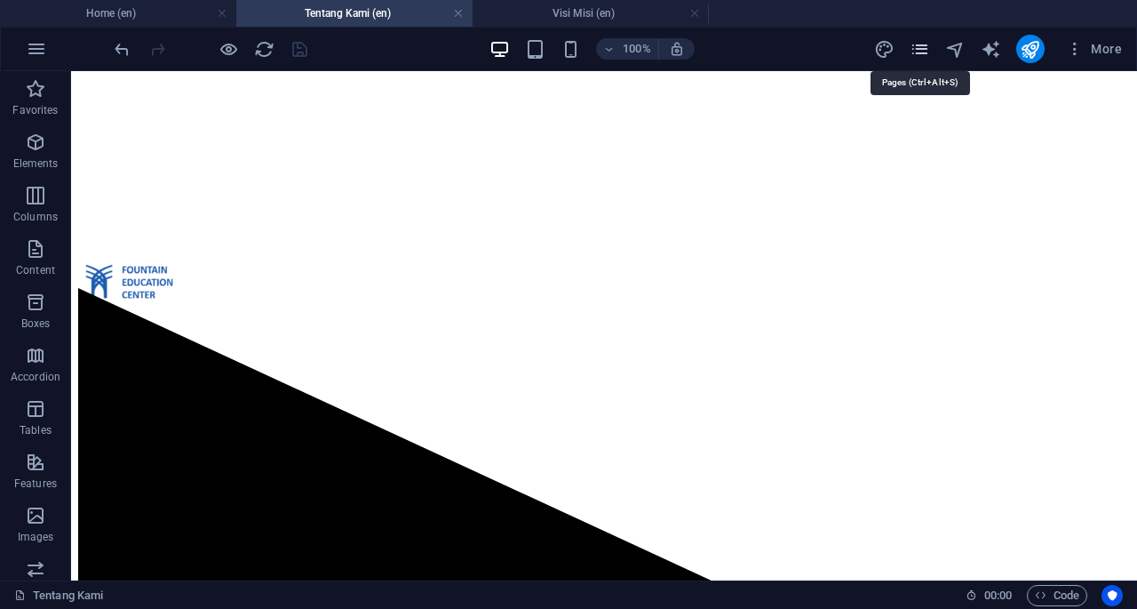
click at [926, 52] on icon "pages" at bounding box center [920, 49] width 20 height 20
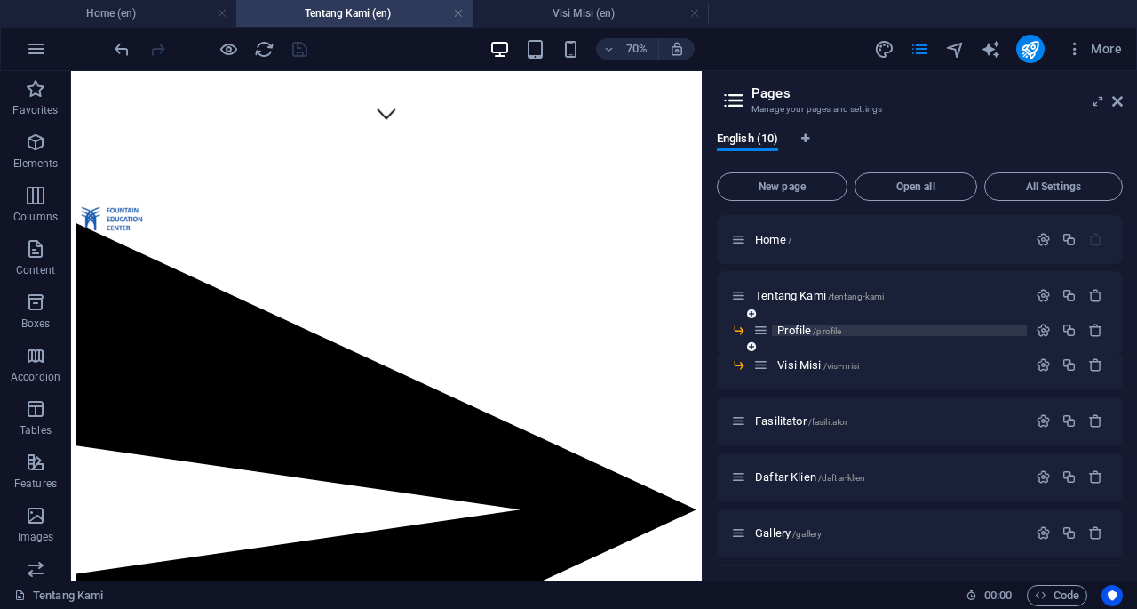
click at [798, 332] on span "Profile /profile" at bounding box center [810, 329] width 64 height 13
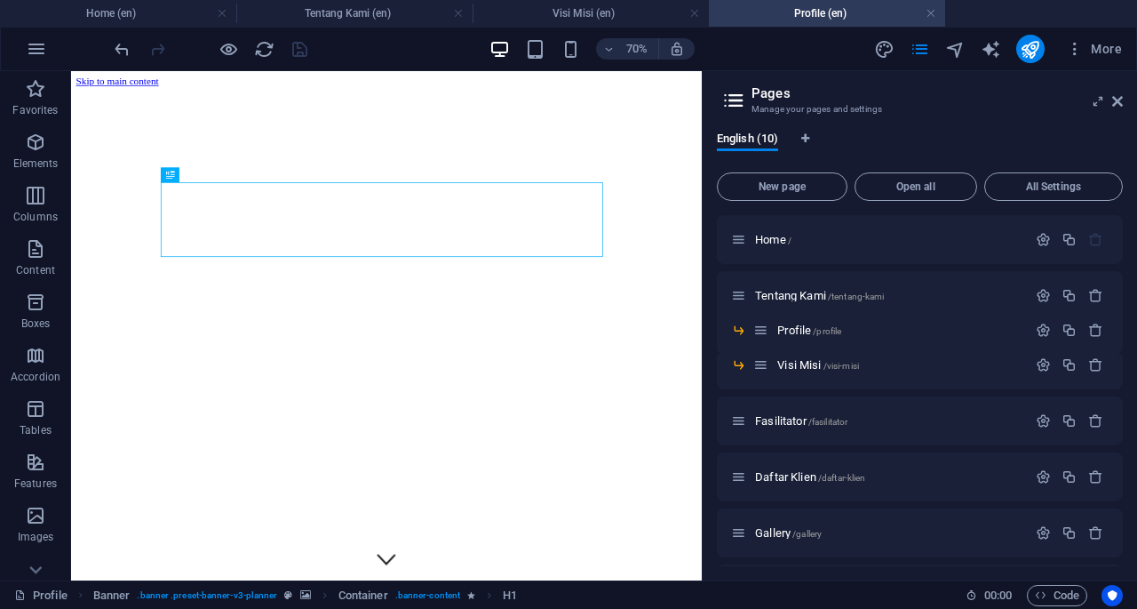
scroll to position [82, 0]
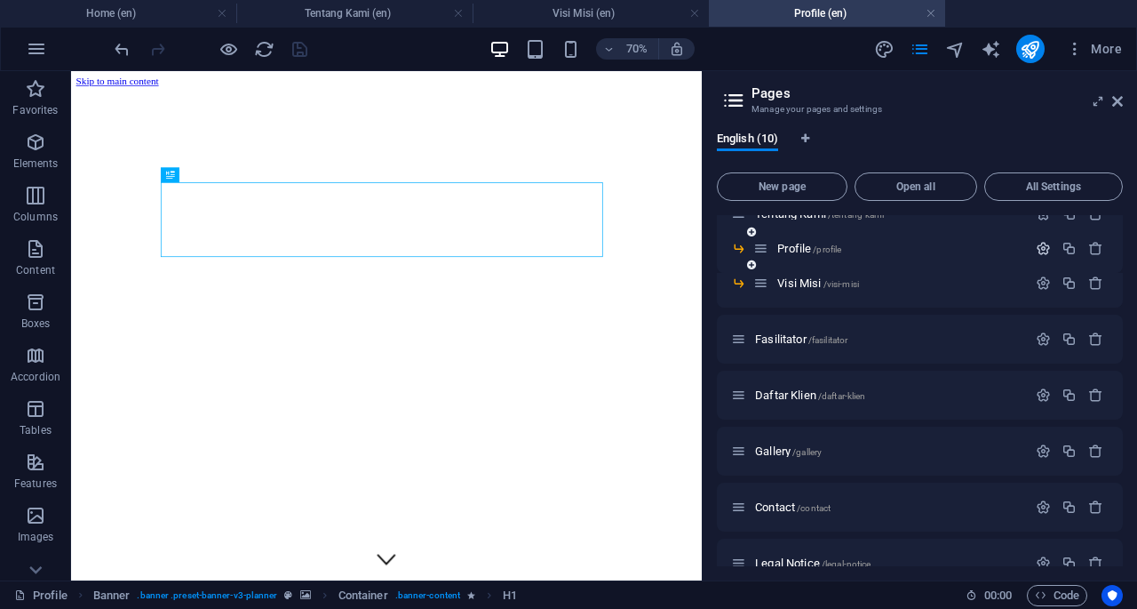
click at [1040, 247] on icon "button" at bounding box center [1043, 248] width 15 height 15
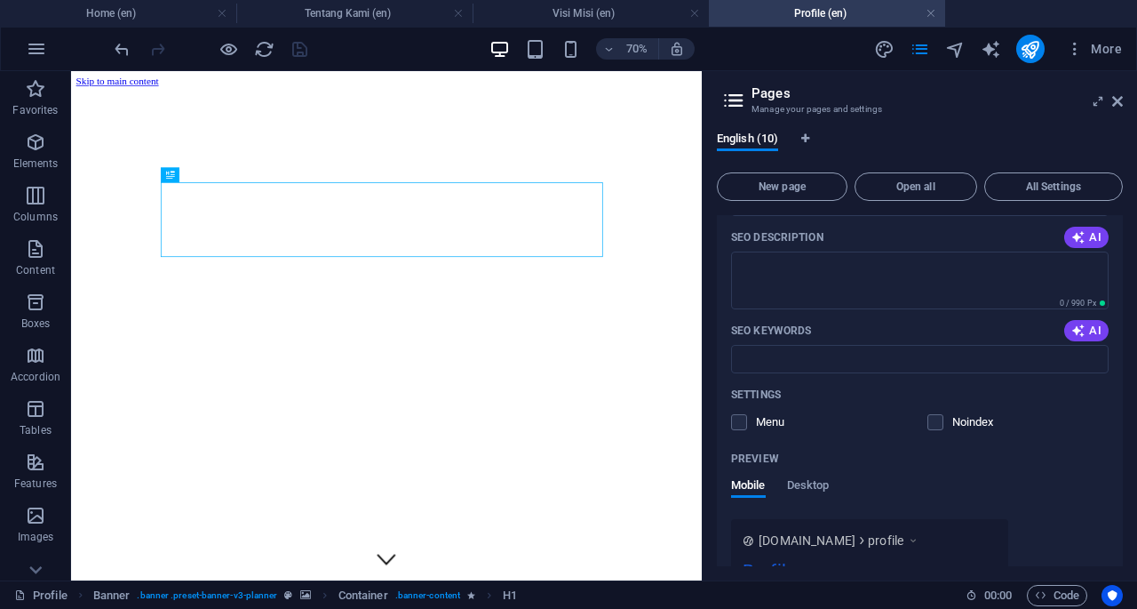
scroll to position [338, 0]
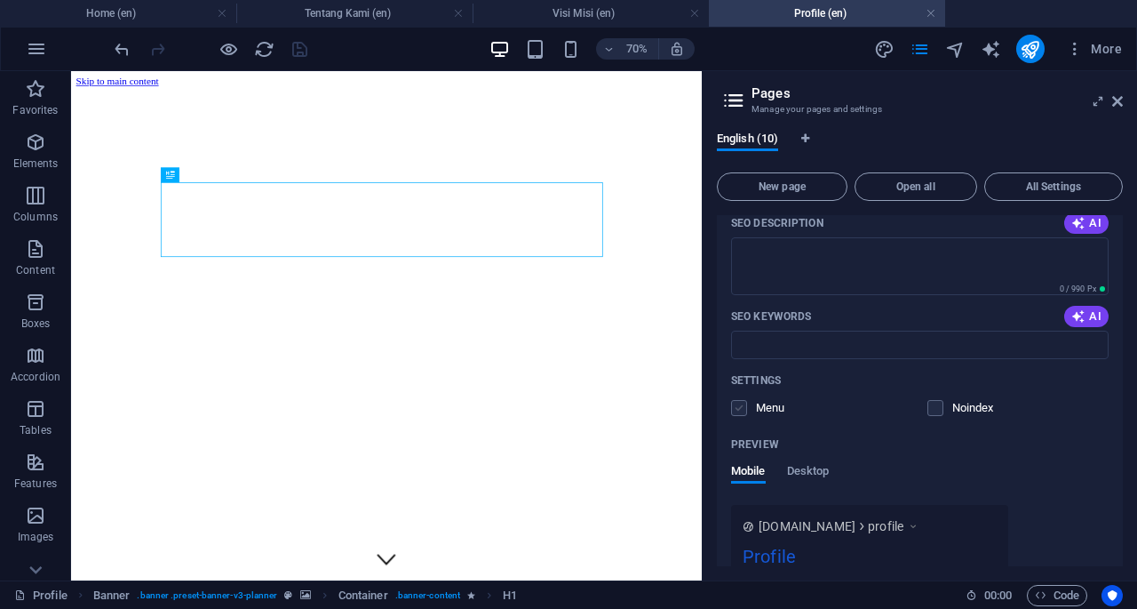
click at [742, 406] on label at bounding box center [739, 408] width 16 height 16
click at [0, 0] on input "checkbox" at bounding box center [0, 0] width 0 height 0
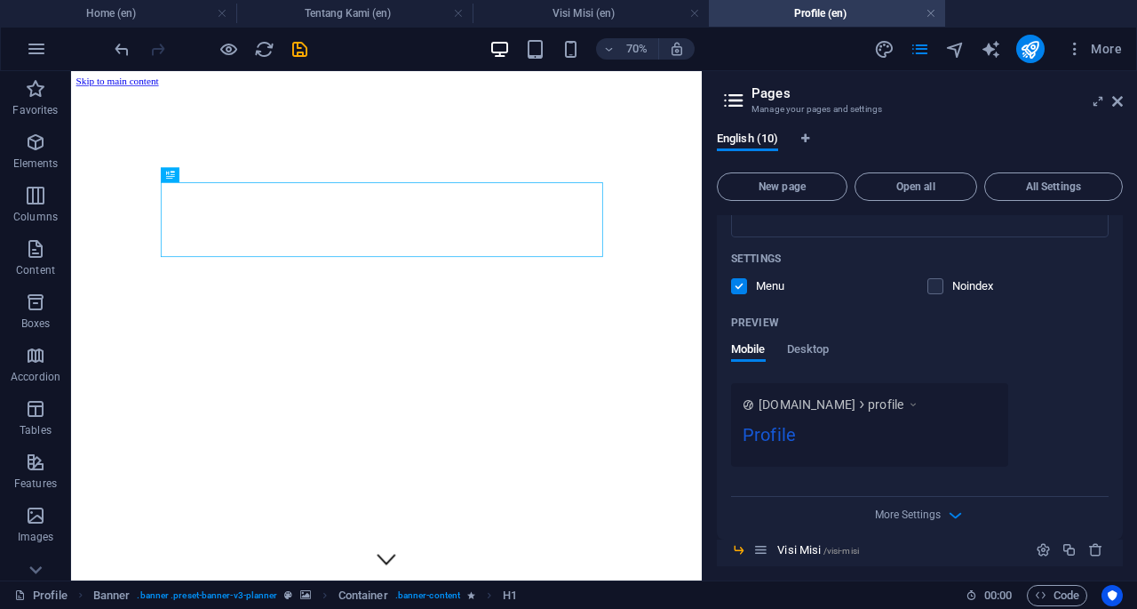
scroll to position [459, 0]
click at [955, 516] on icon "button" at bounding box center [956, 516] width 20 height 20
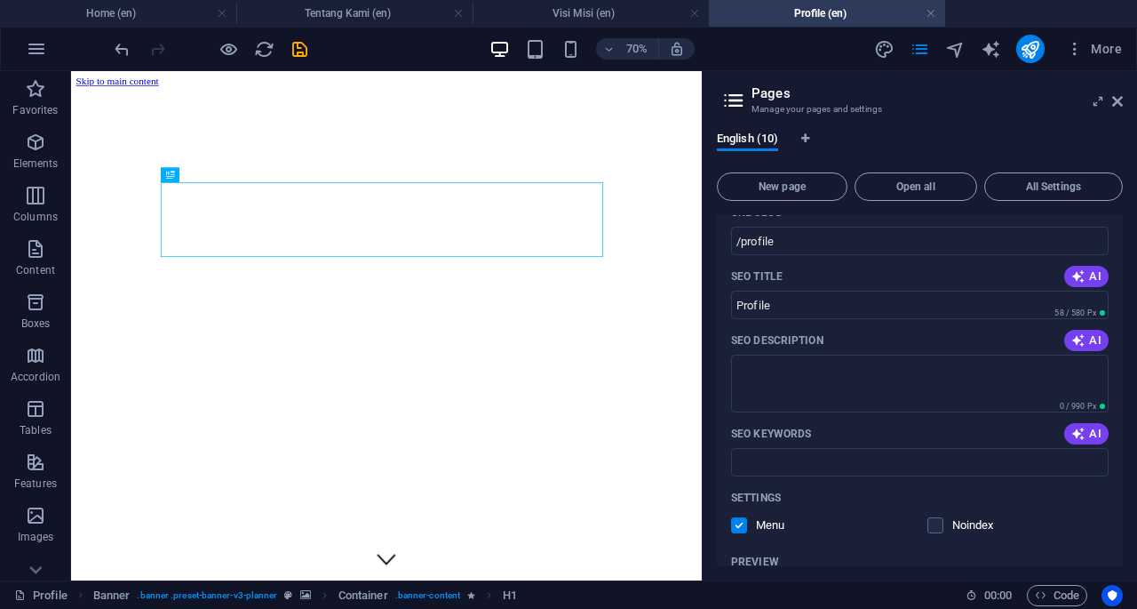
scroll to position [117, 0]
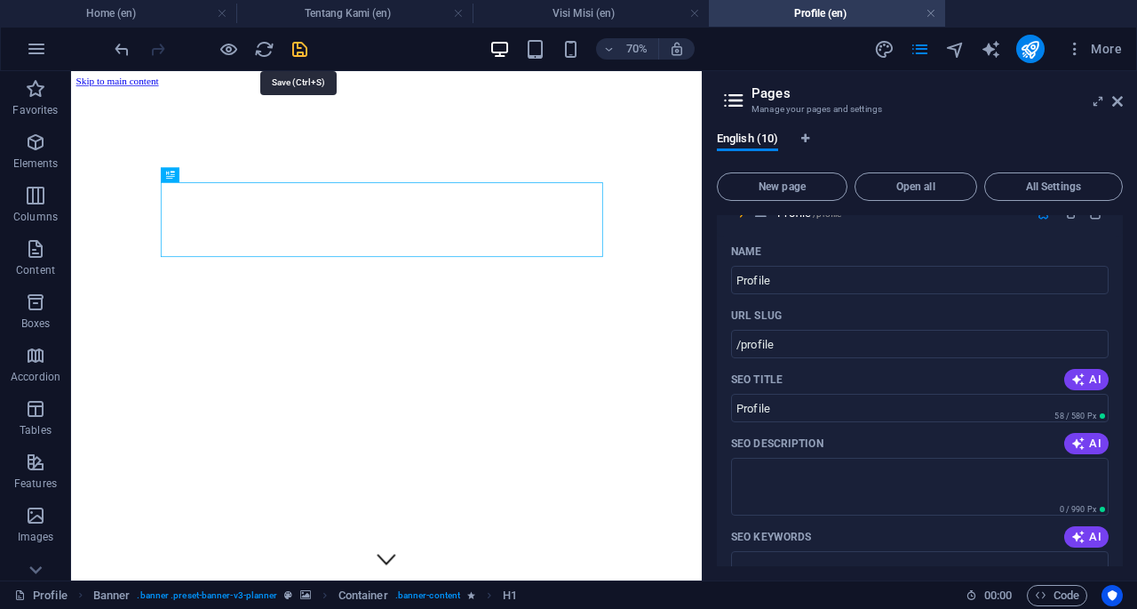
click at [302, 48] on icon "save" at bounding box center [300, 49] width 20 height 20
